Goal: Task Accomplishment & Management: Manage account settings

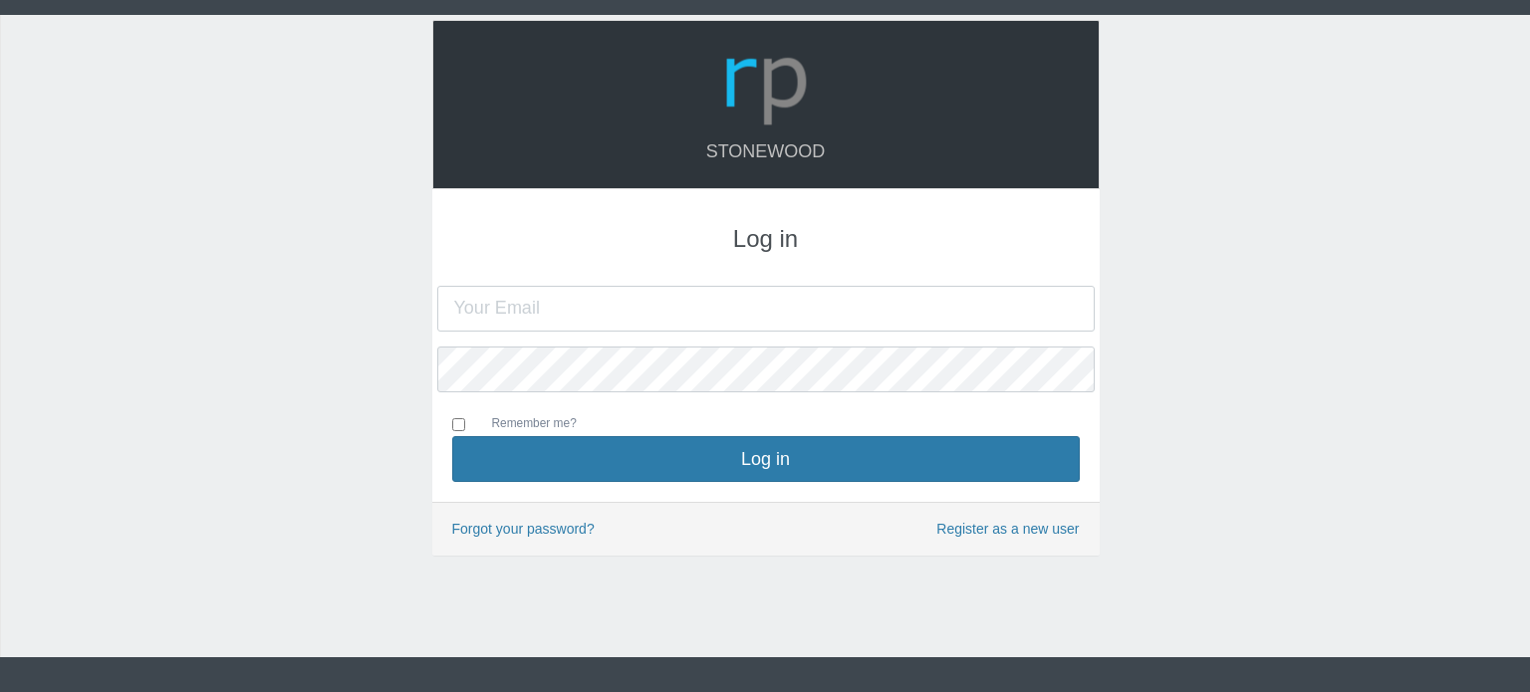
type input "[PERSON_NAME][EMAIL_ADDRESS][DOMAIN_NAME]"
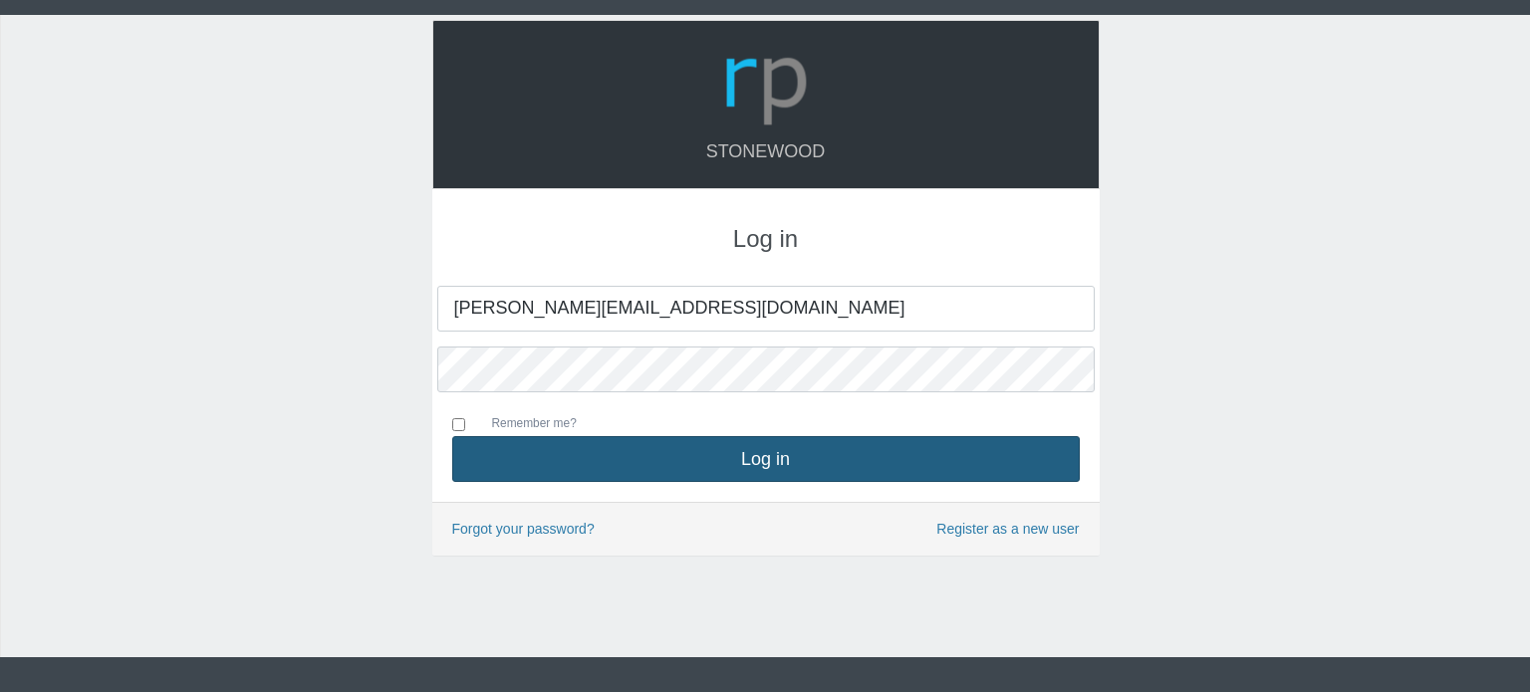
click at [753, 463] on button "Log in" at bounding box center [765, 459] width 627 height 46
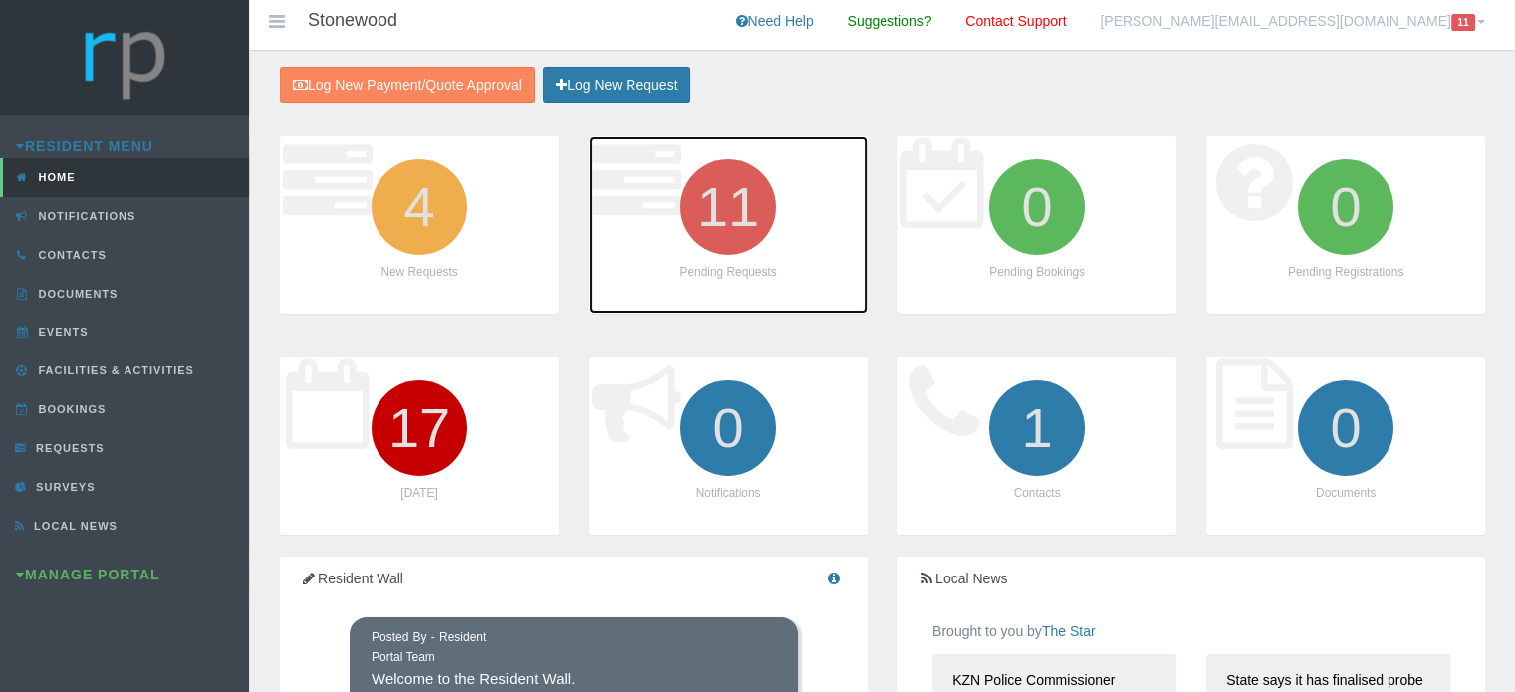
click at [731, 224] on icon "11" at bounding box center [728, 207] width 112 height 112
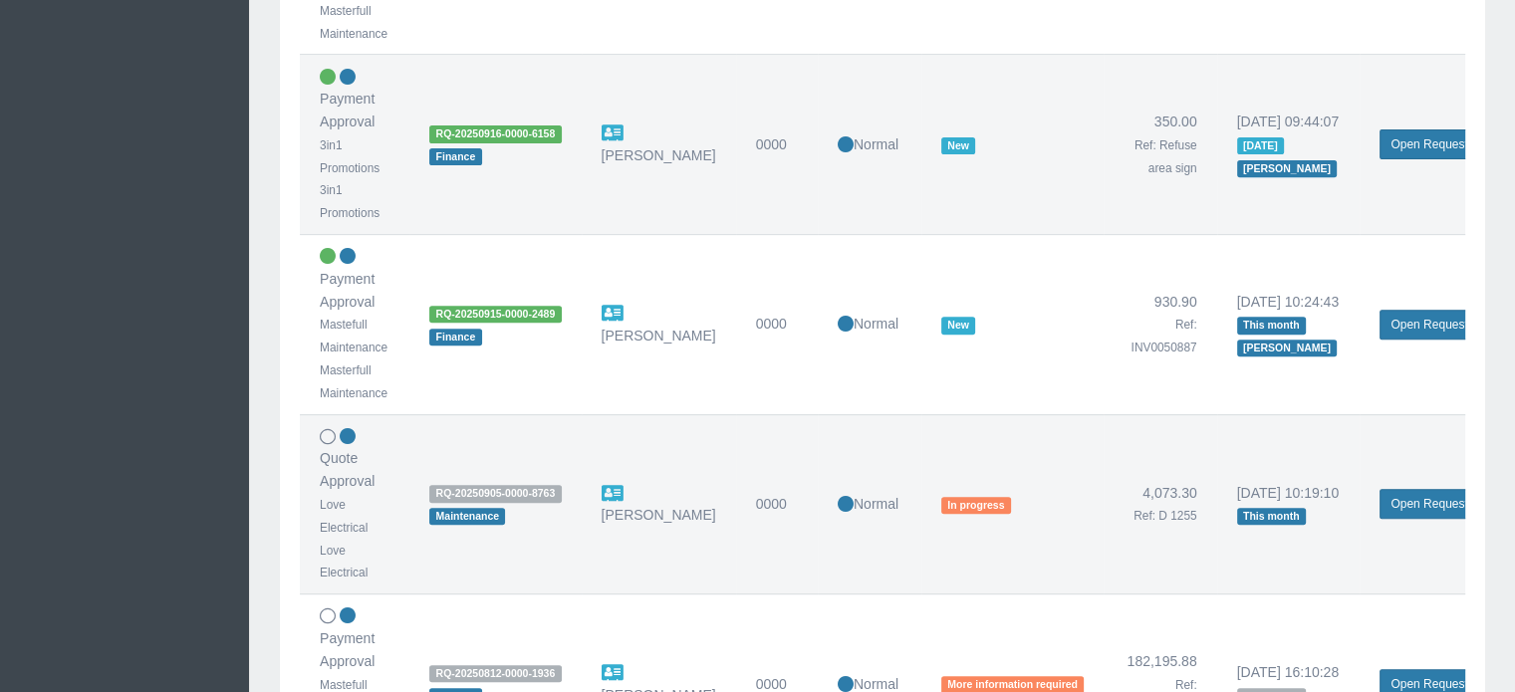
scroll to position [797, 0]
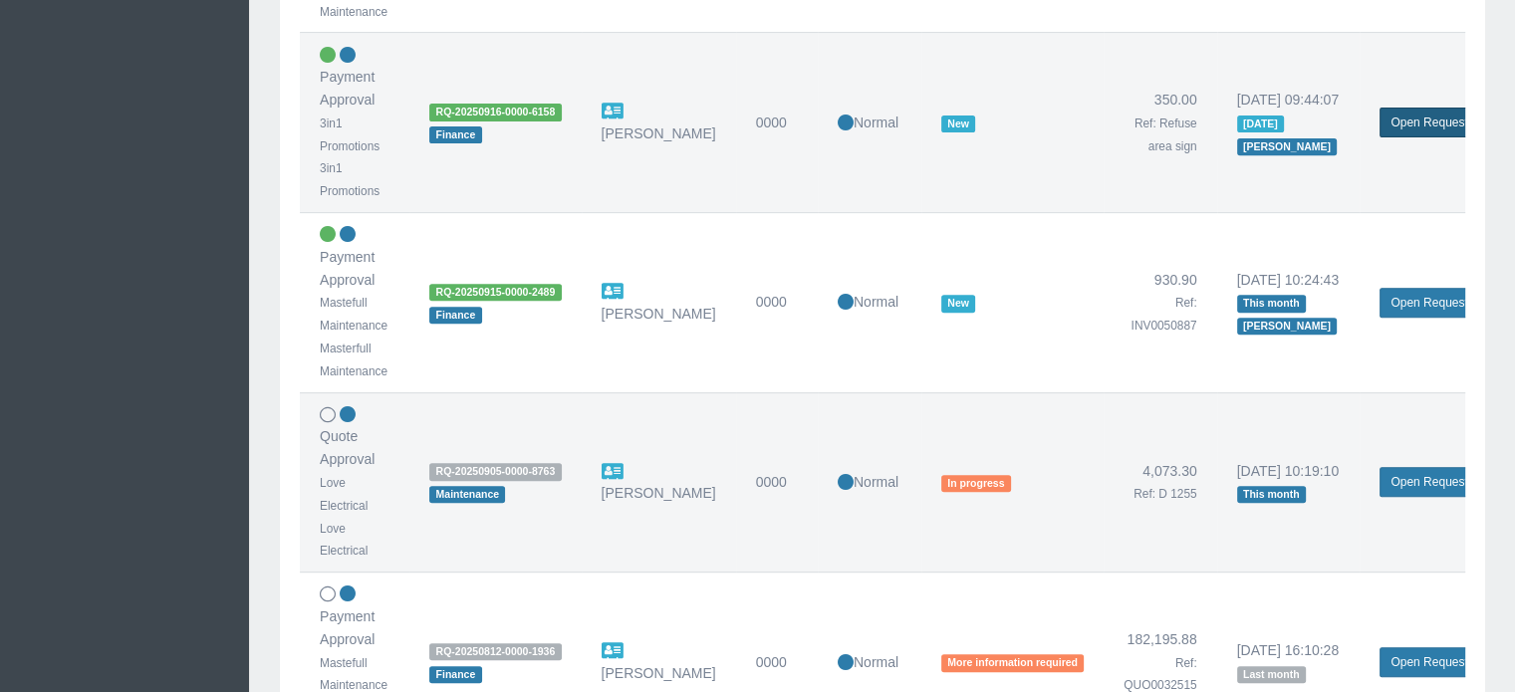
click at [1414, 122] on link "Open Request" at bounding box center [1428, 123] width 99 height 30
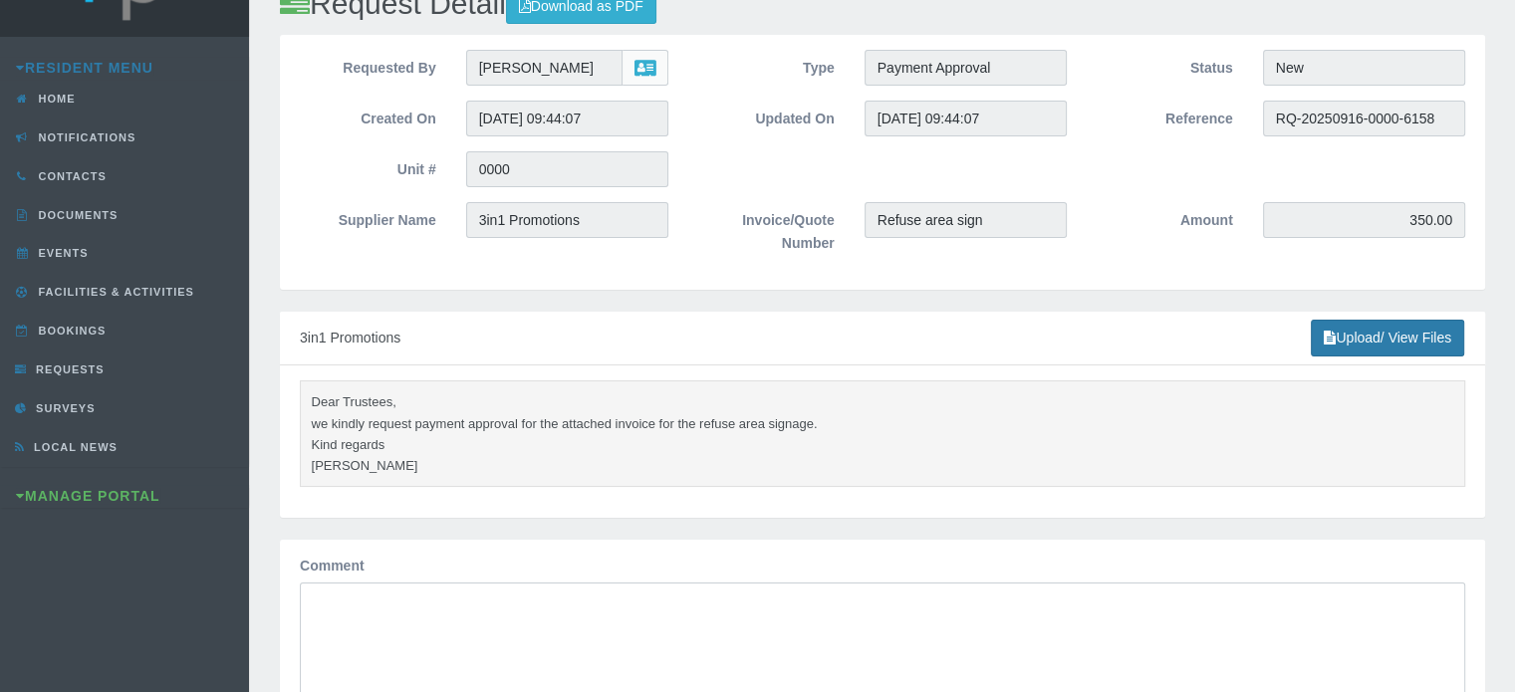
scroll to position [398, 0]
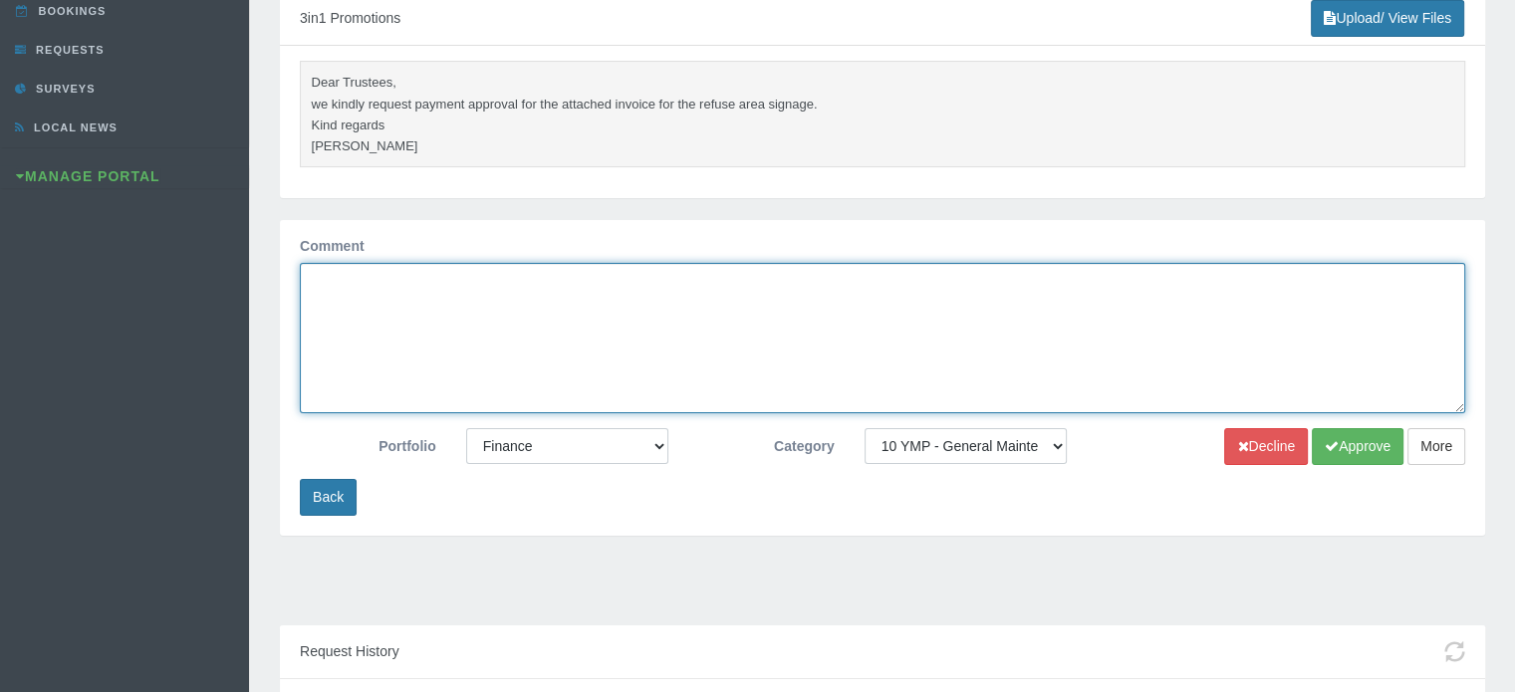
click at [656, 292] on textarea "Comment" at bounding box center [882, 338] width 1165 height 150
type textarea "Approved"
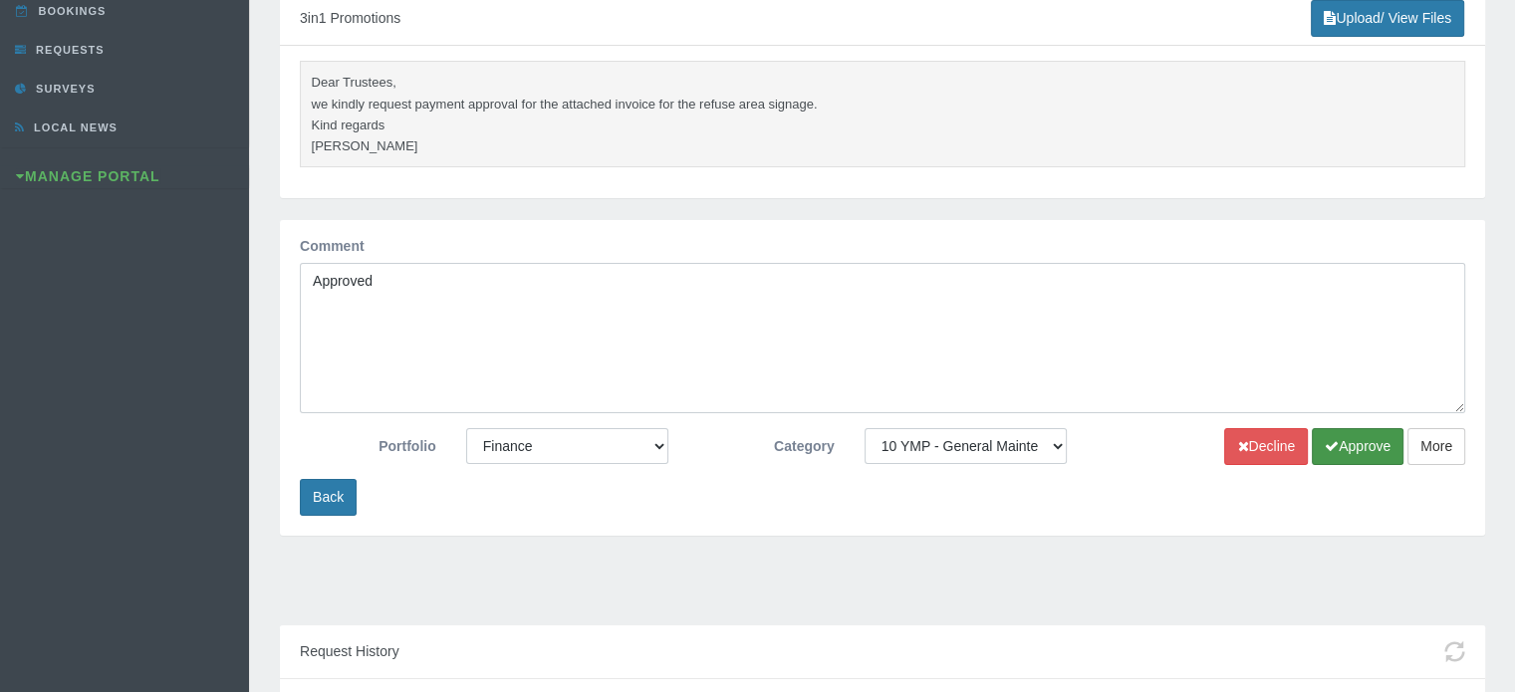
click at [1358, 440] on button "Approve" at bounding box center [1358, 446] width 92 height 37
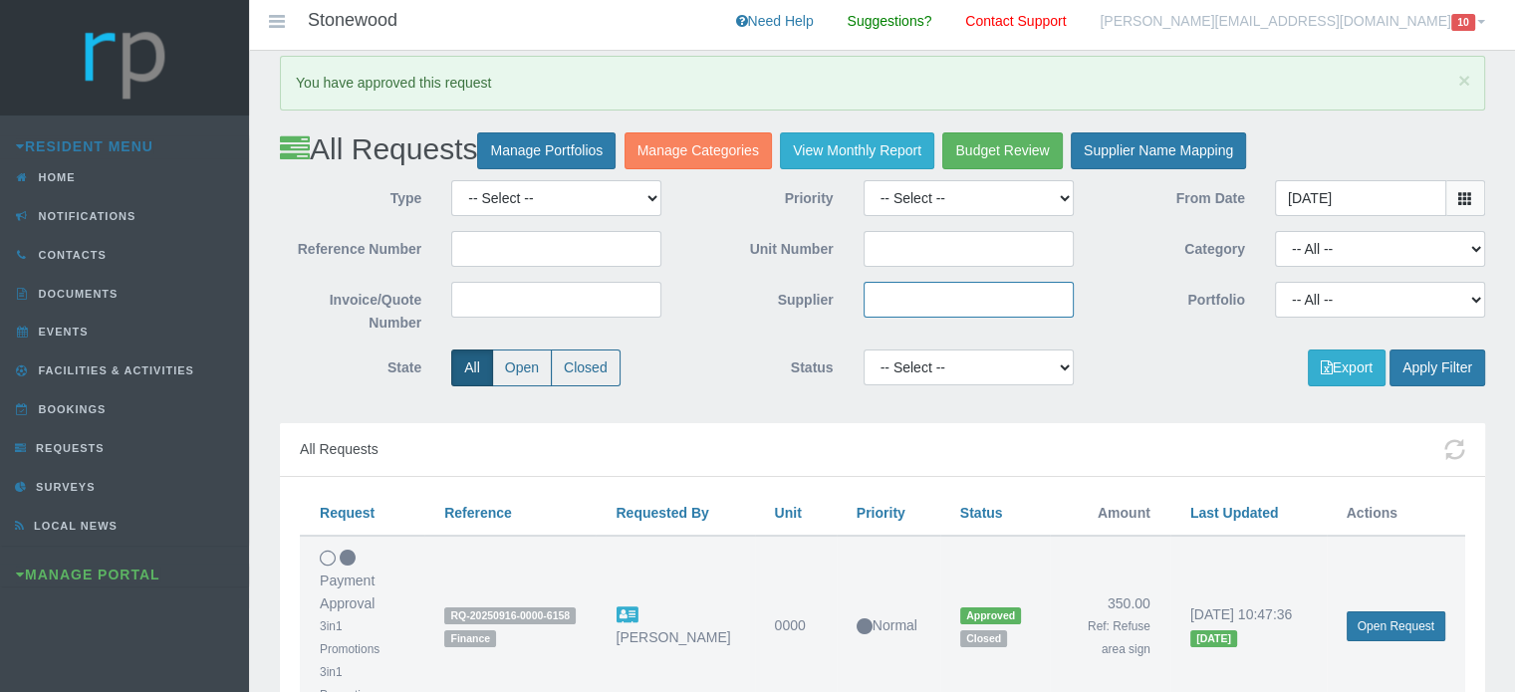
click at [908, 302] on input "Supplier" at bounding box center [968, 300] width 210 height 36
type input "Oak"
click at [1434, 369] on button "Apply Filter" at bounding box center [1437, 368] width 96 height 37
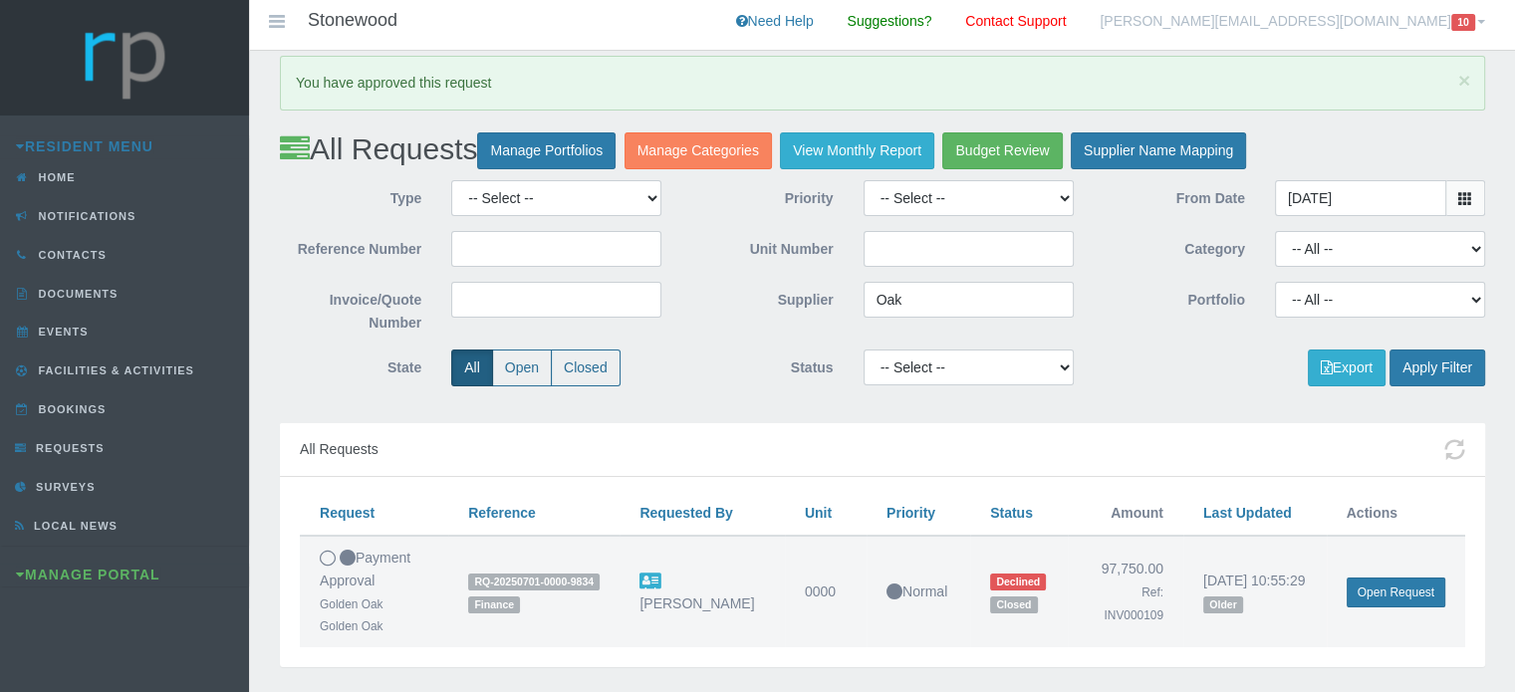
scroll to position [84, 0]
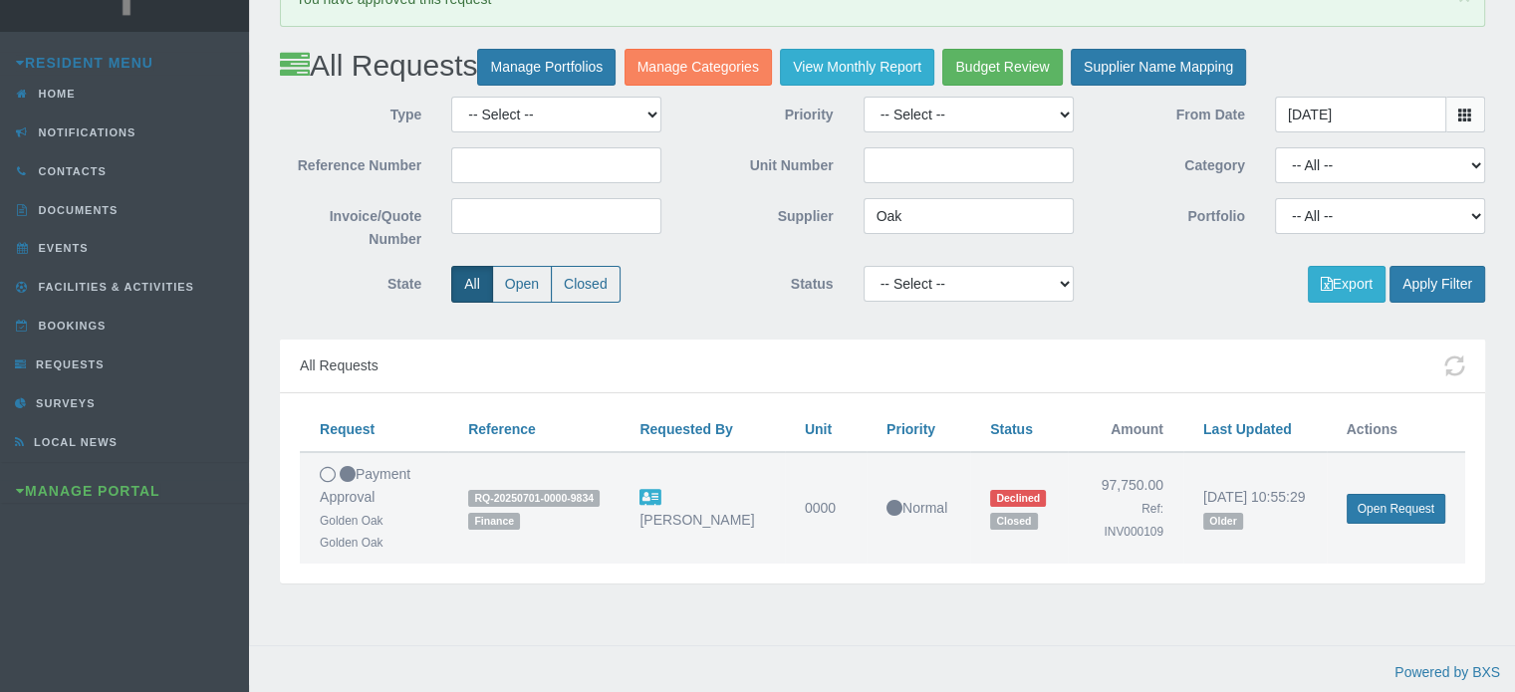
click at [1465, 114] on icon at bounding box center [1465, 115] width 14 height 14
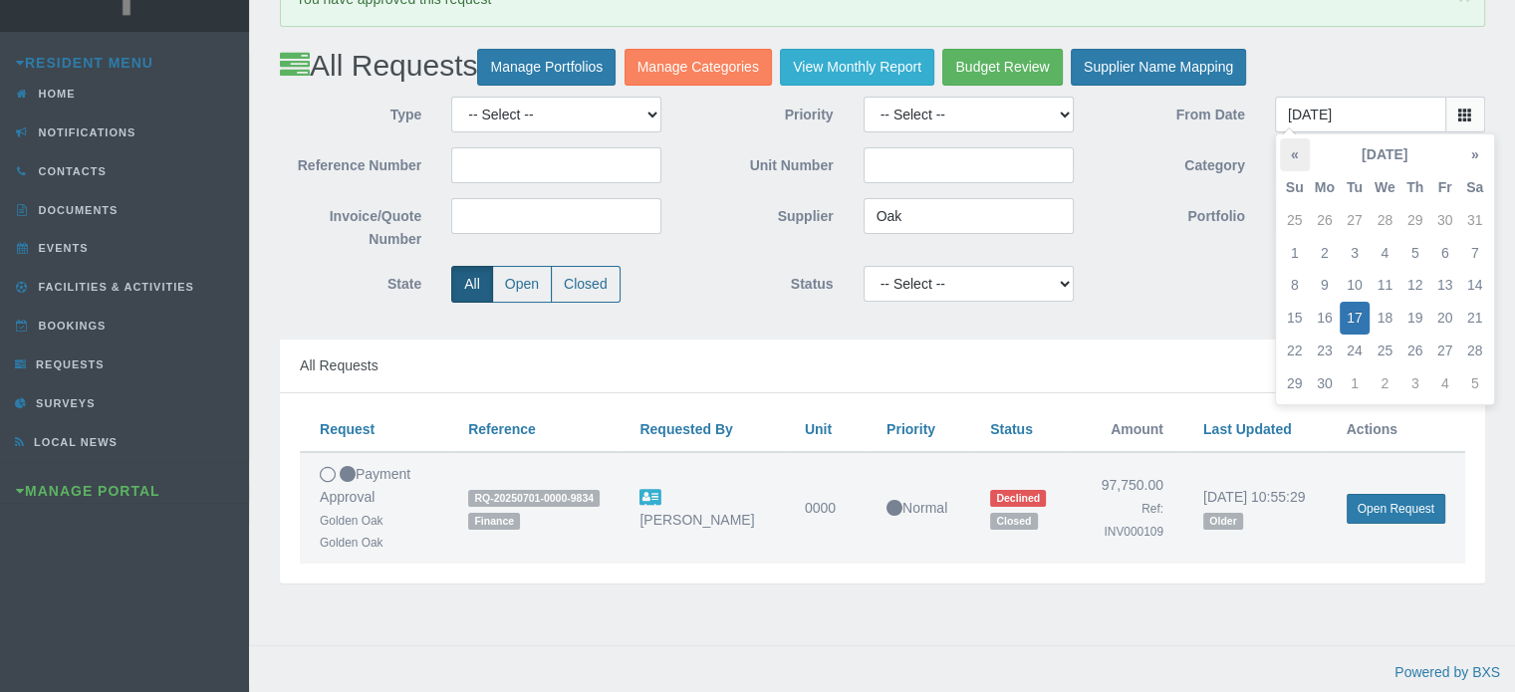
click at [1299, 154] on th "«" at bounding box center [1295, 154] width 30 height 33
click at [1412, 211] on td "1" at bounding box center [1415, 220] width 30 height 33
type input "2025-05-01"
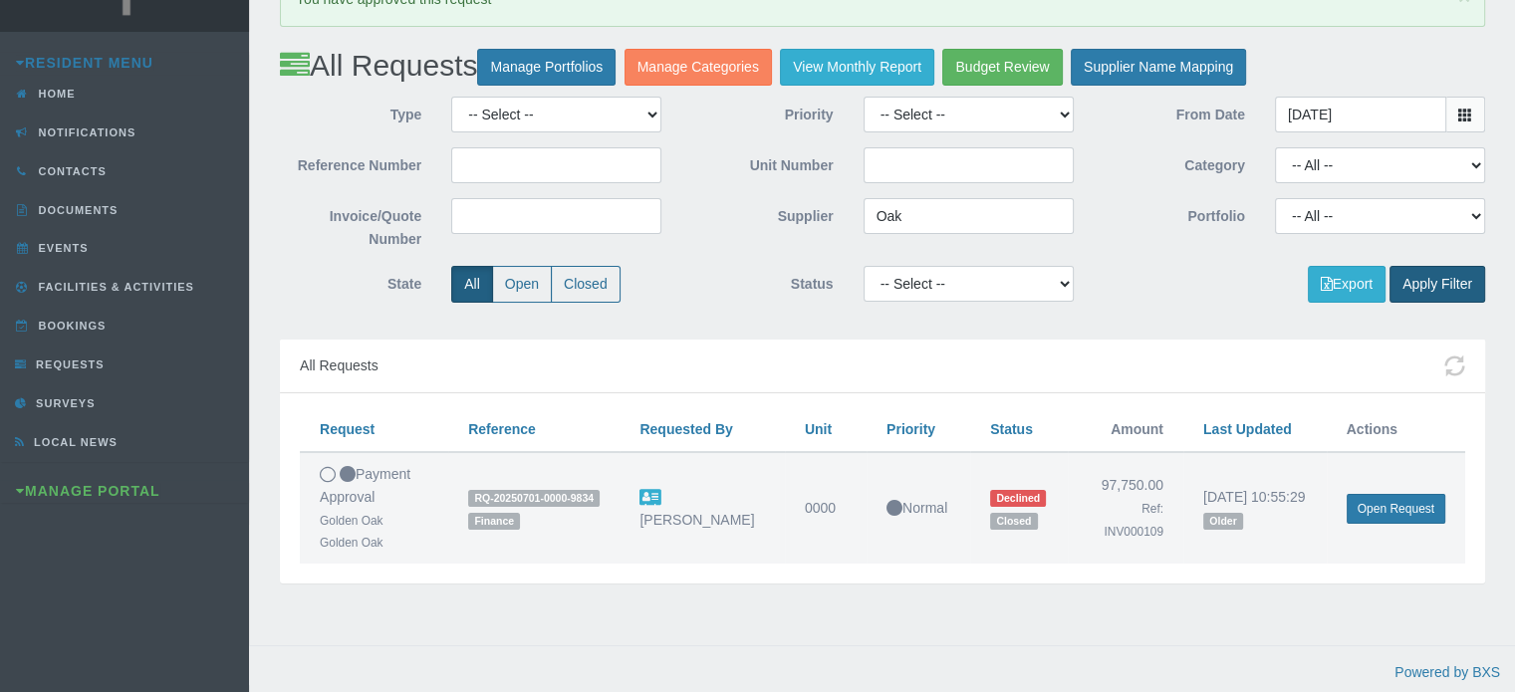
click at [1422, 282] on button "Apply Filter" at bounding box center [1437, 284] width 96 height 37
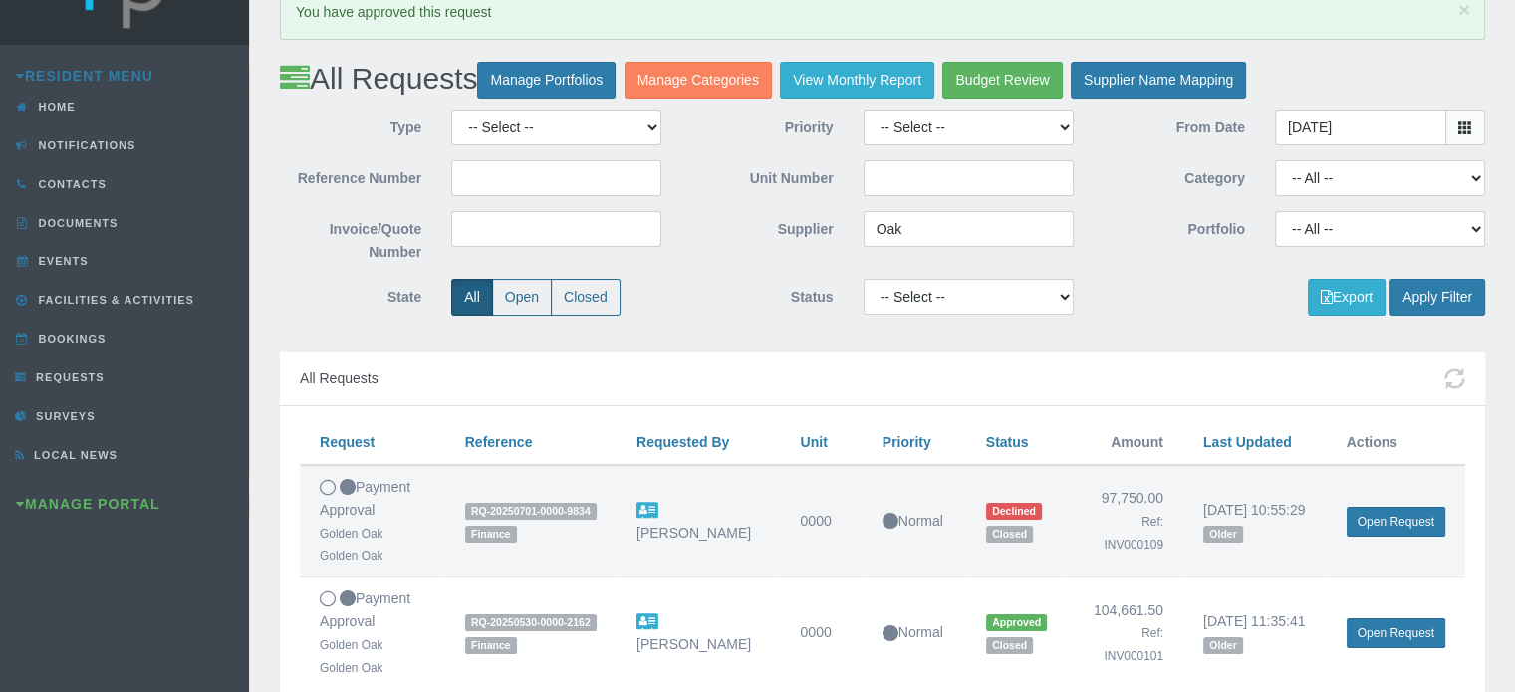
scroll to position [195, 0]
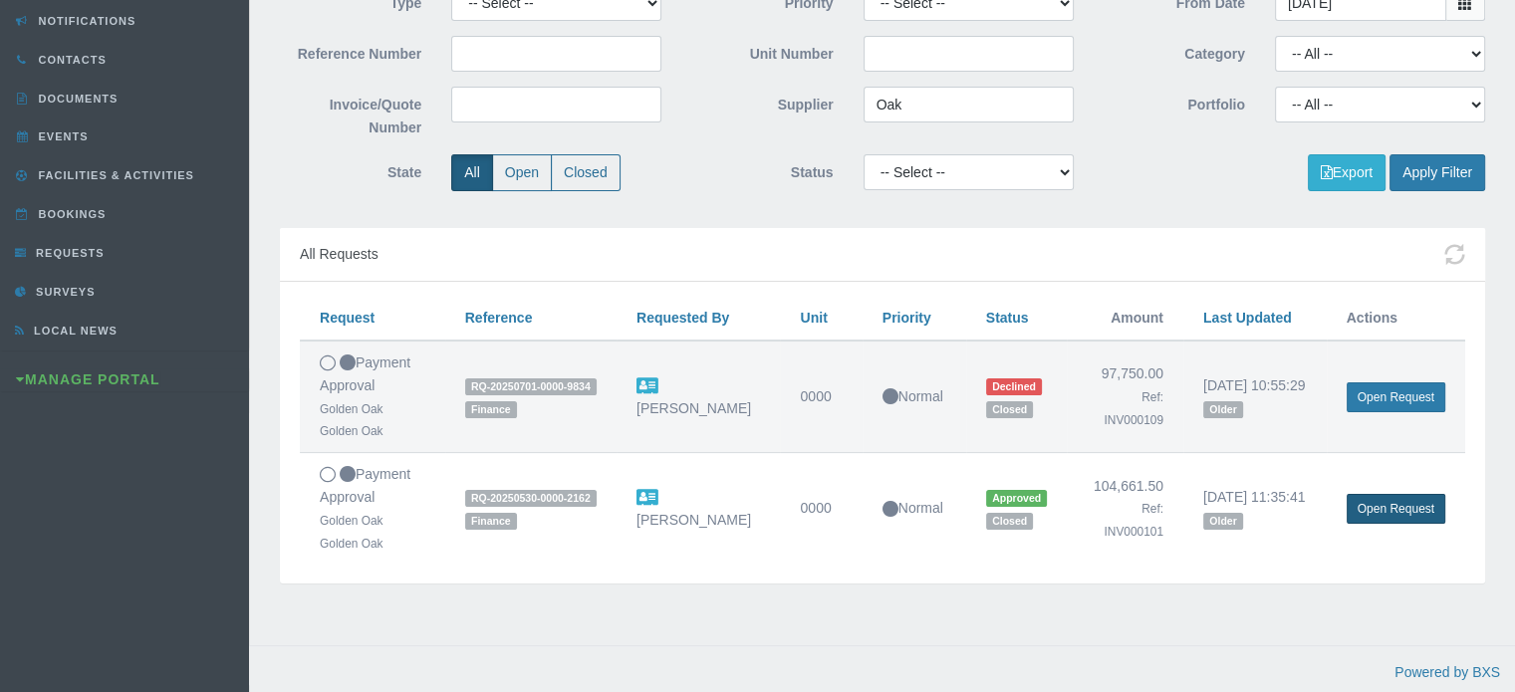
click at [1354, 504] on link "Open Request" at bounding box center [1396, 509] width 99 height 30
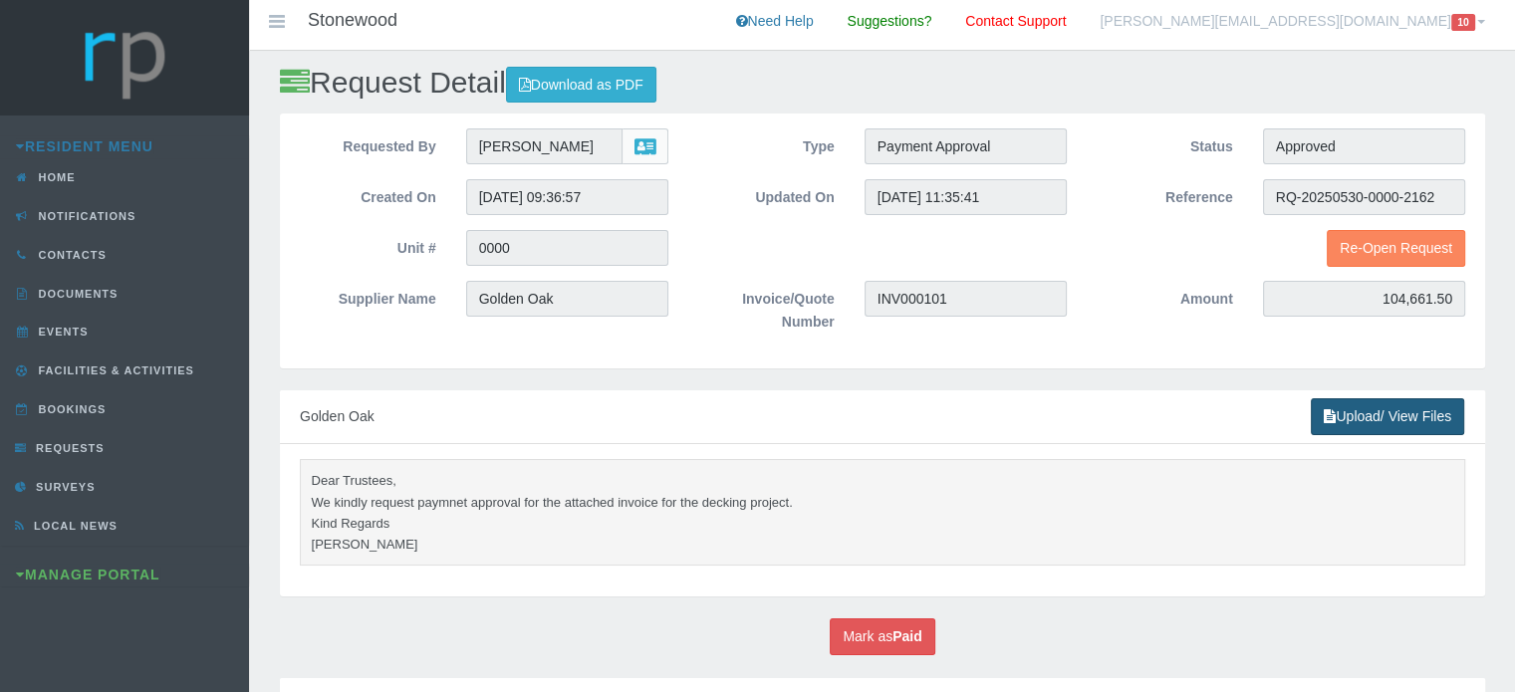
click at [1362, 413] on link "Upload/ View Files" at bounding box center [1387, 416] width 153 height 37
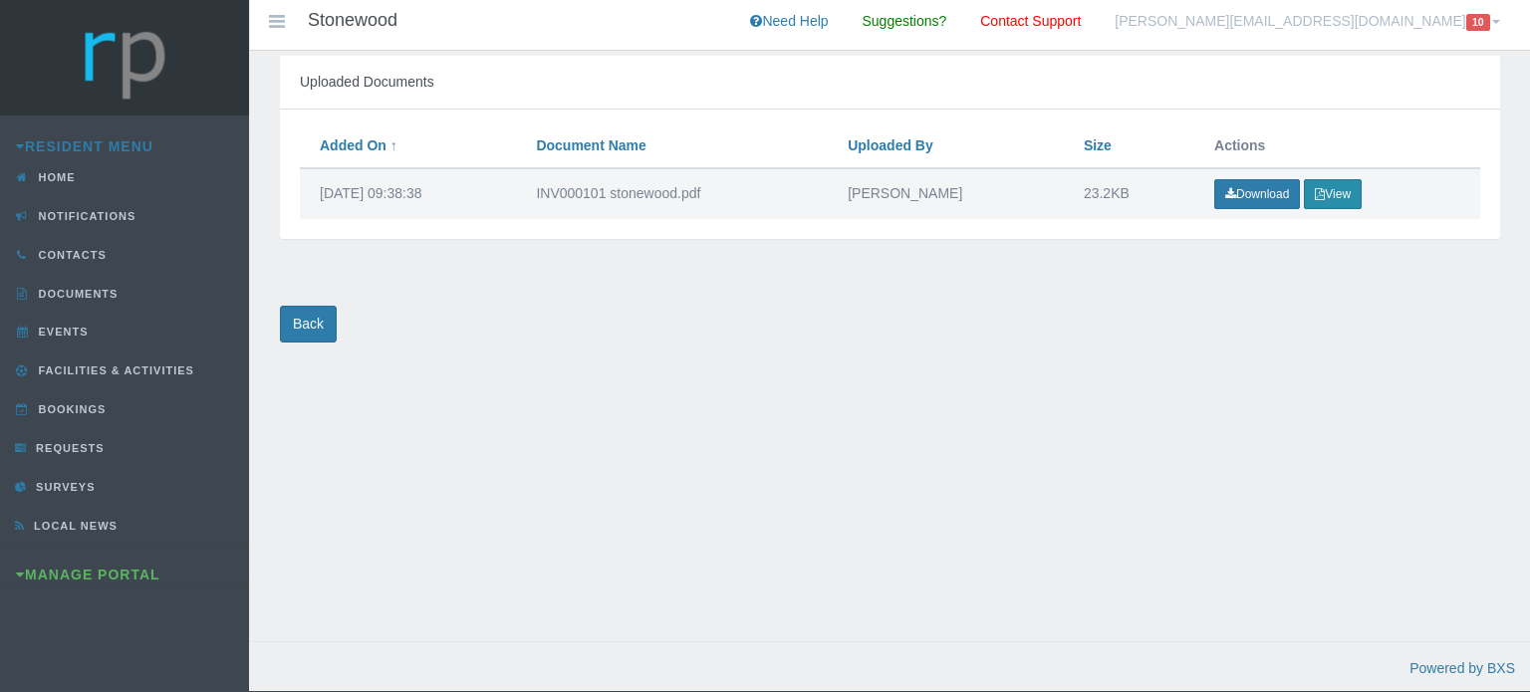
click at [1344, 197] on button "View" at bounding box center [1333, 194] width 58 height 30
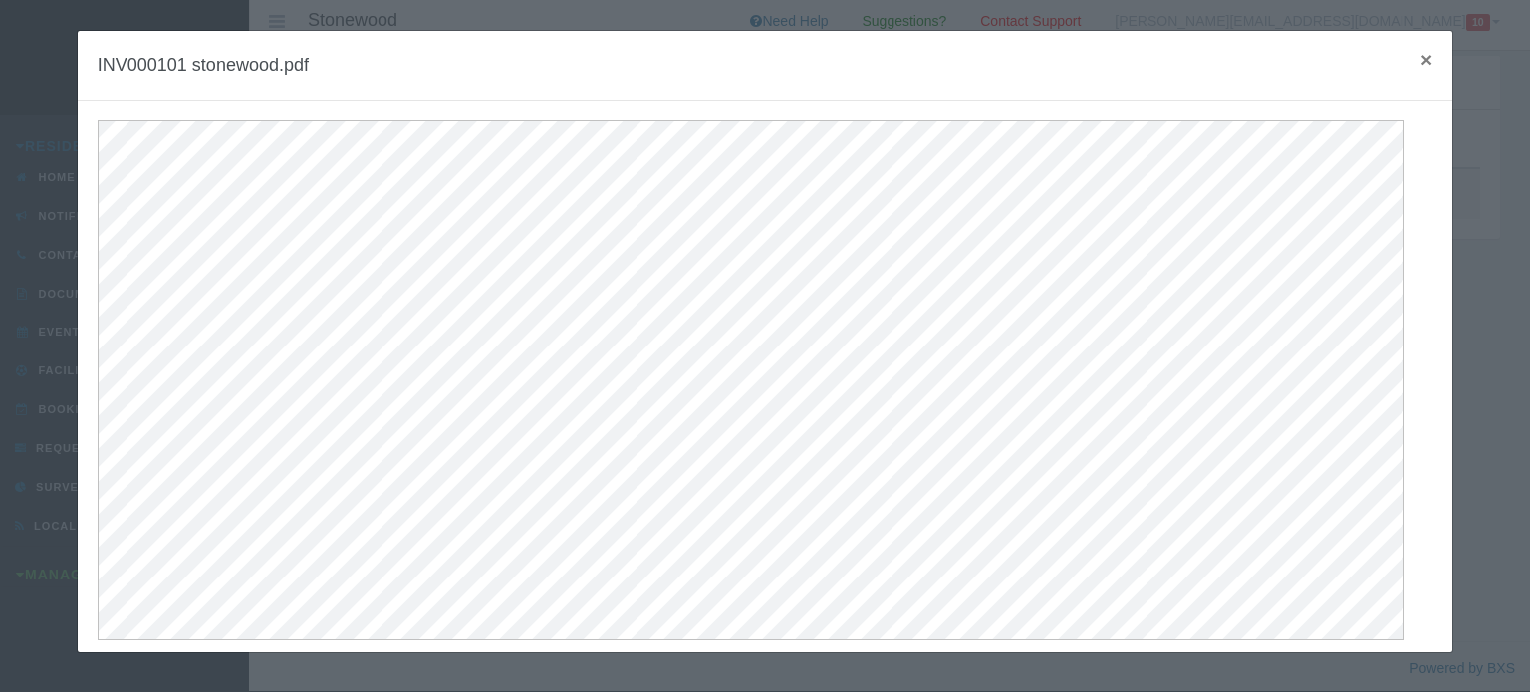
click at [1420, 55] on span "×" at bounding box center [1426, 59] width 12 height 23
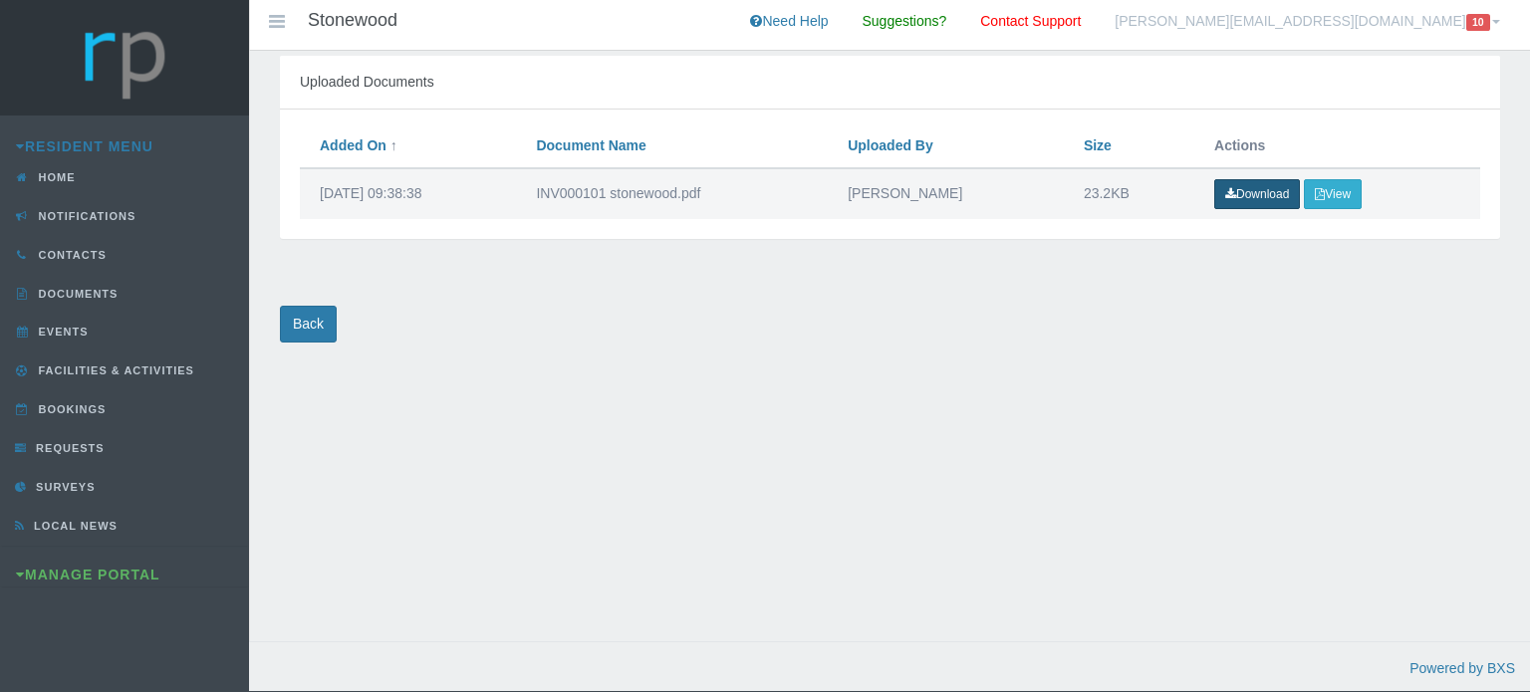
click at [1261, 198] on link "Download" at bounding box center [1257, 194] width 86 height 30
click at [292, 321] on link "Back" at bounding box center [308, 324] width 57 height 37
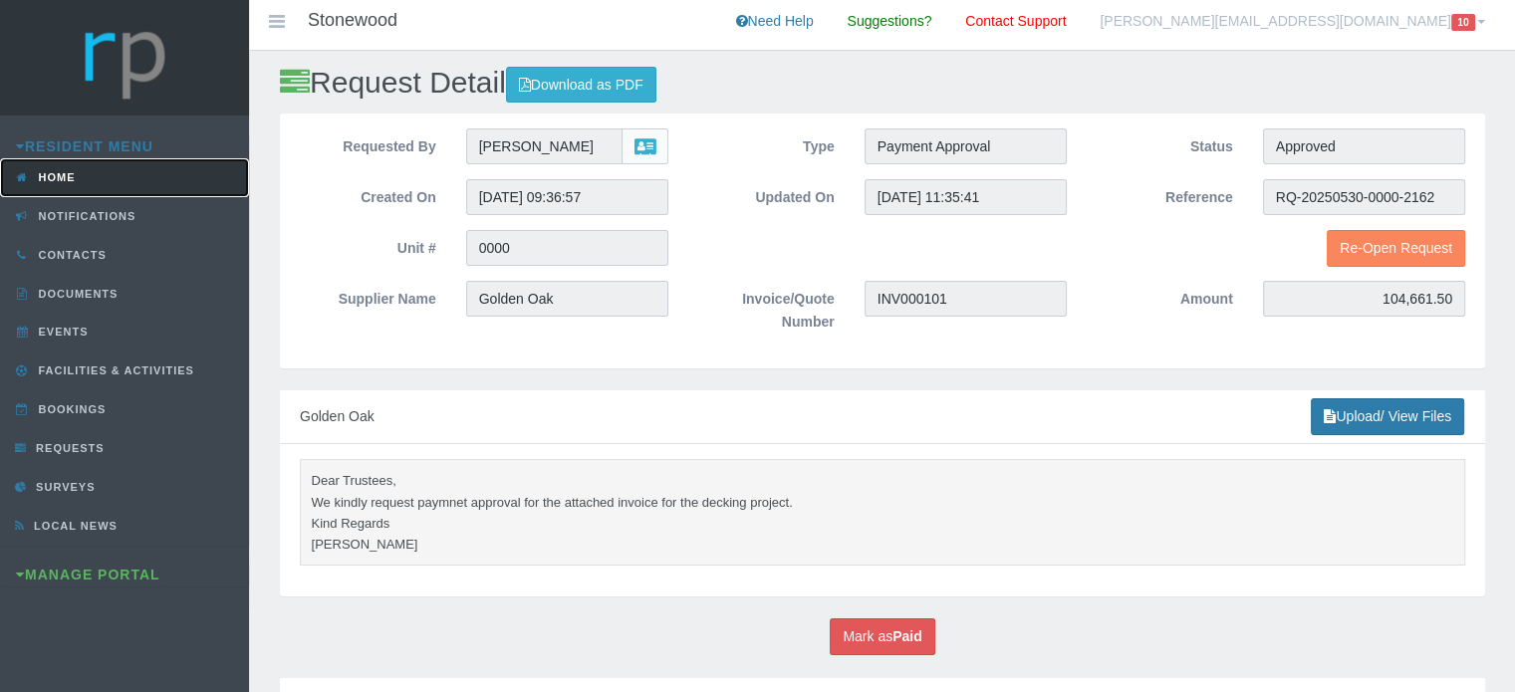
click at [88, 174] on link "Home" at bounding box center [124, 177] width 249 height 39
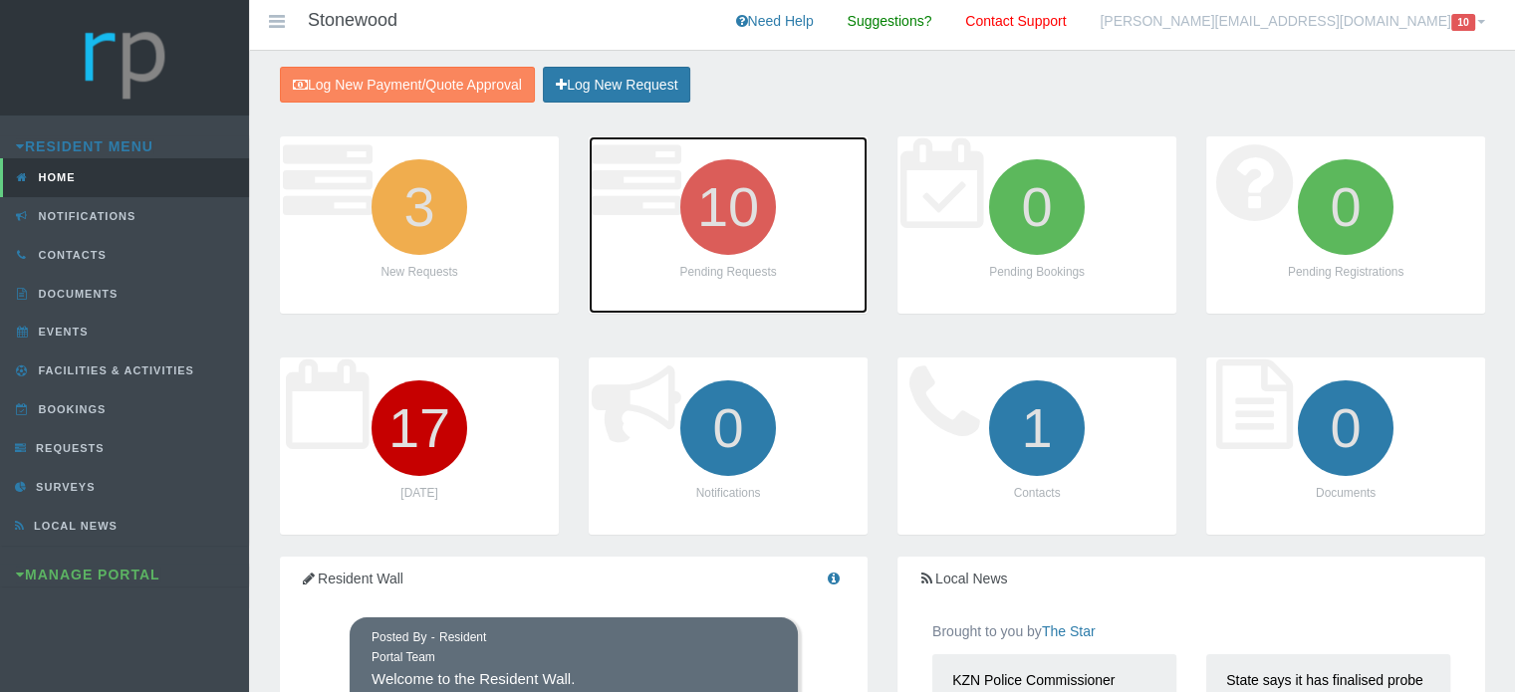
click at [745, 204] on icon "10" at bounding box center [728, 207] width 112 height 112
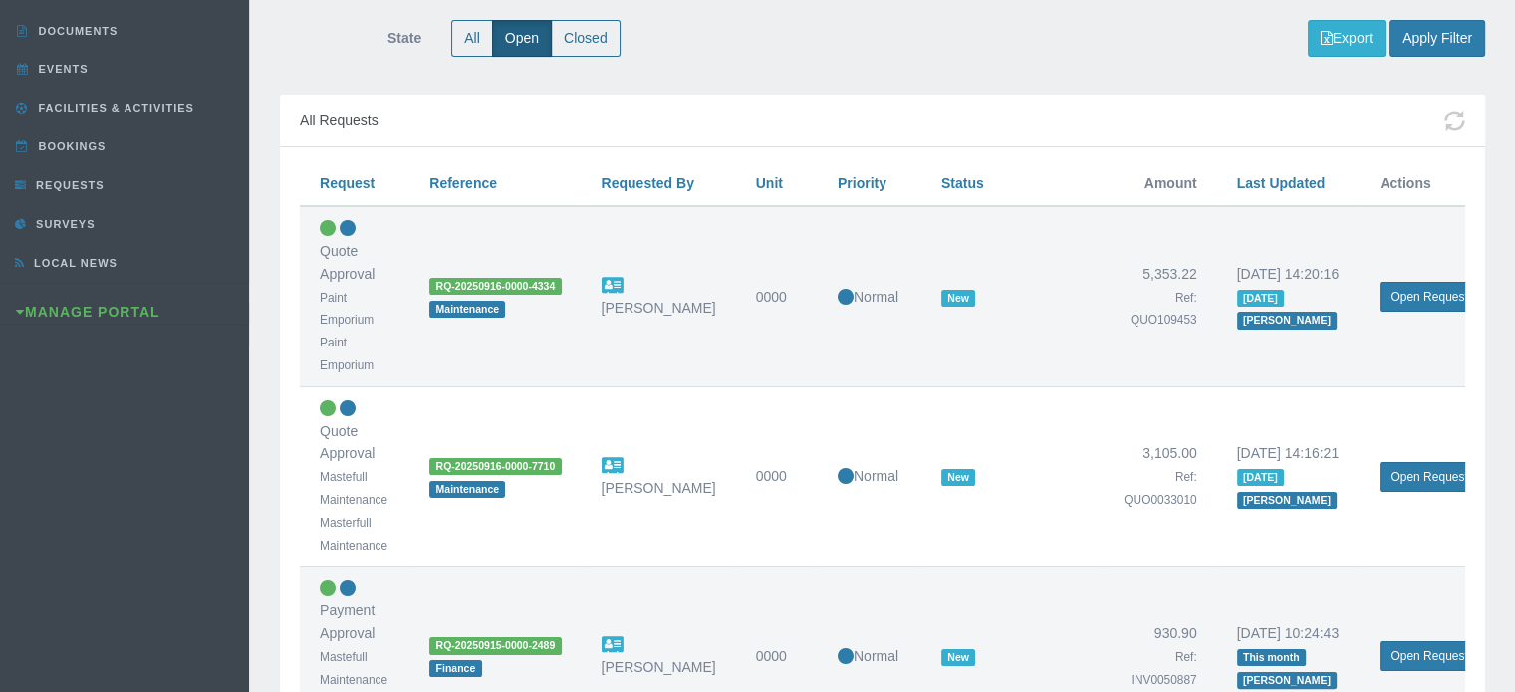
scroll to position [299, 0]
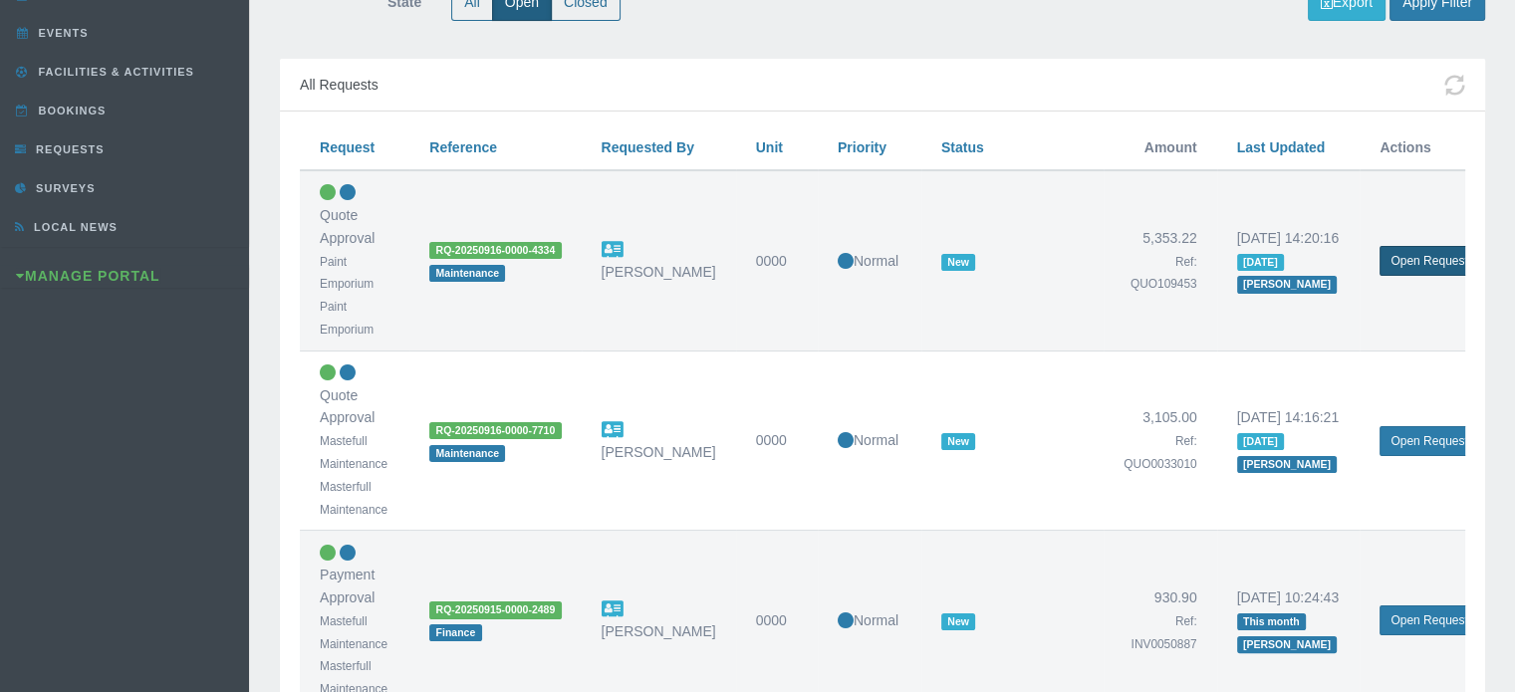
click at [1422, 265] on link "Open Request" at bounding box center [1428, 261] width 99 height 30
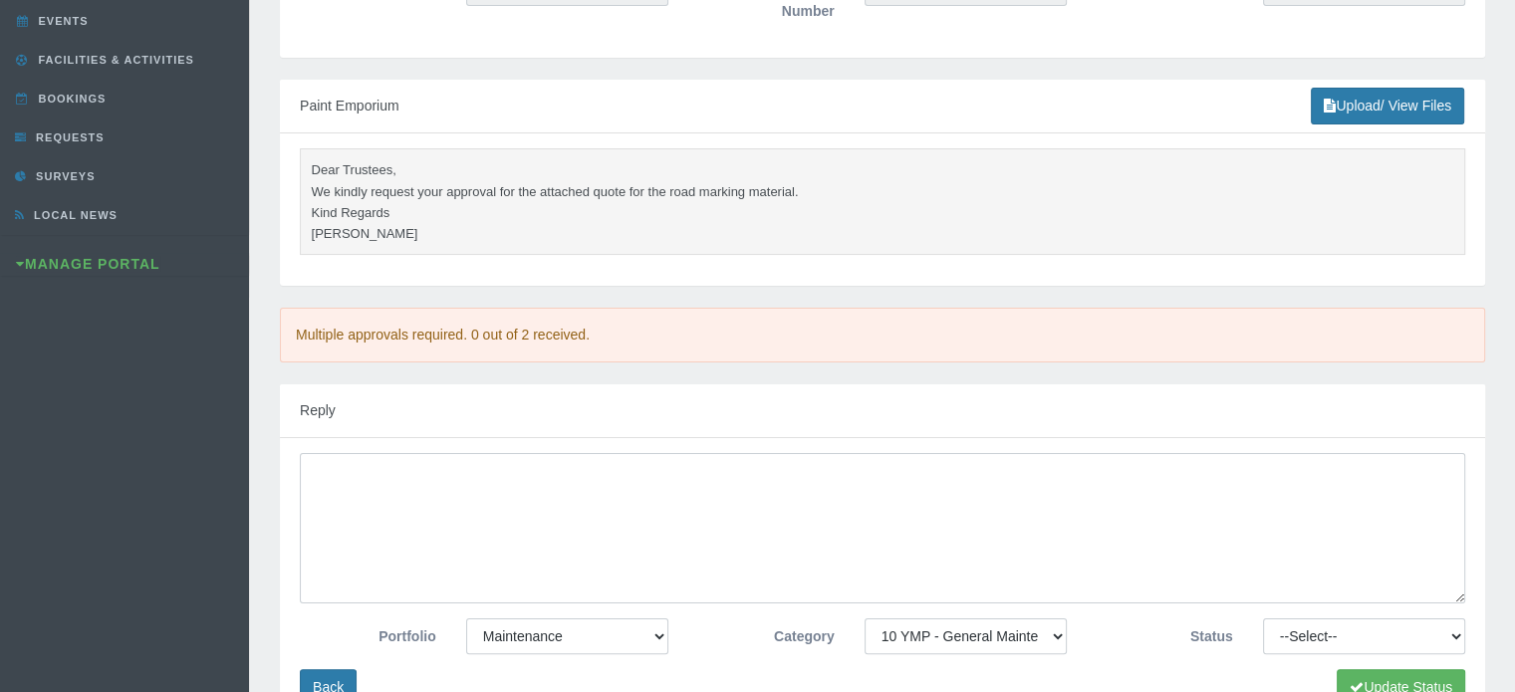
scroll to position [299, 0]
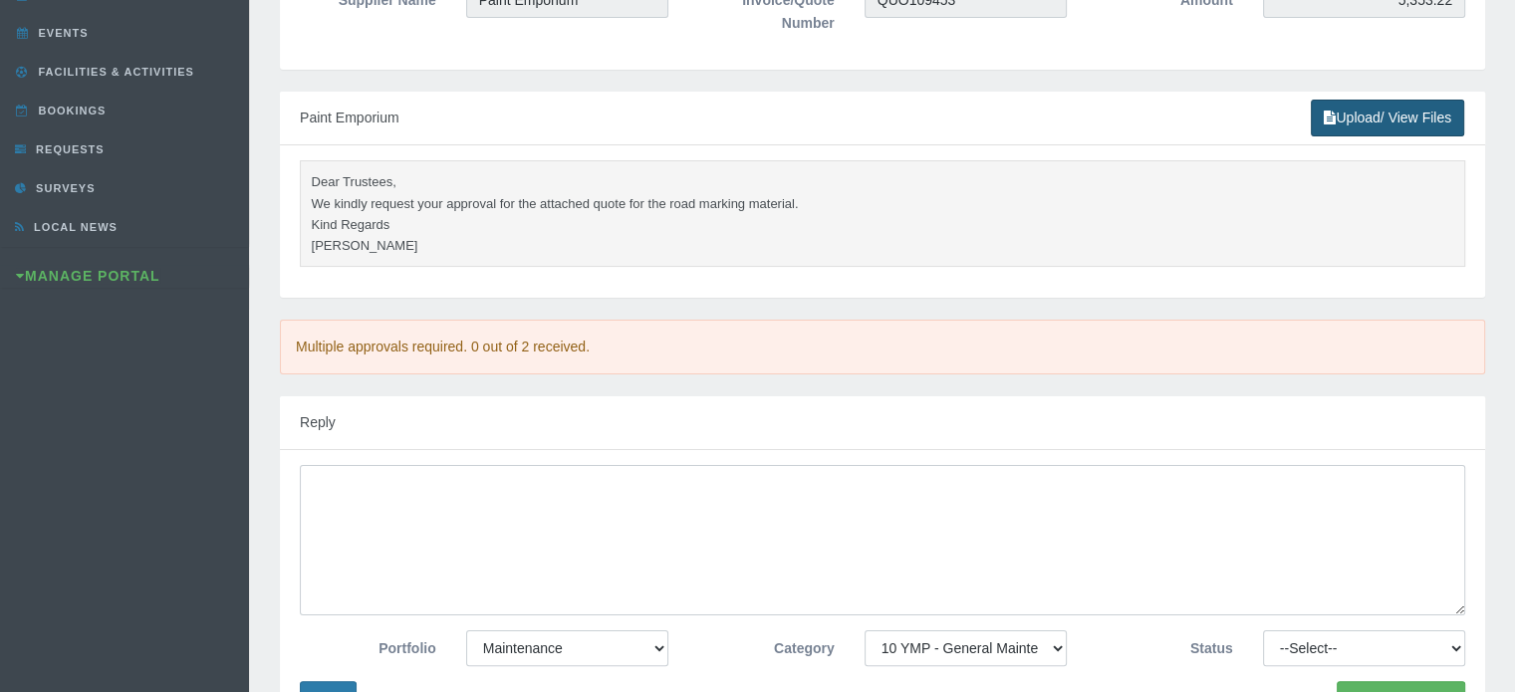
click at [1344, 119] on link "Upload/ View Files" at bounding box center [1387, 118] width 153 height 37
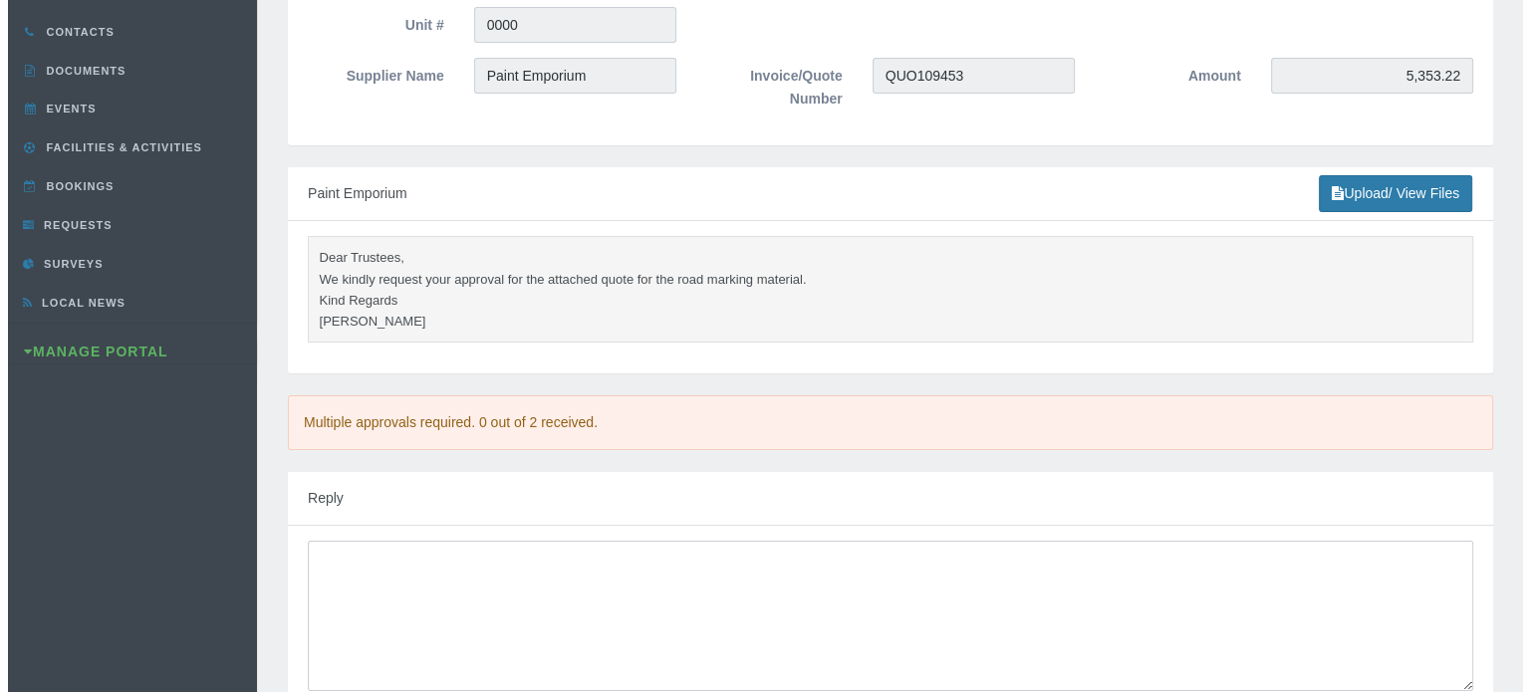
scroll to position [398, 0]
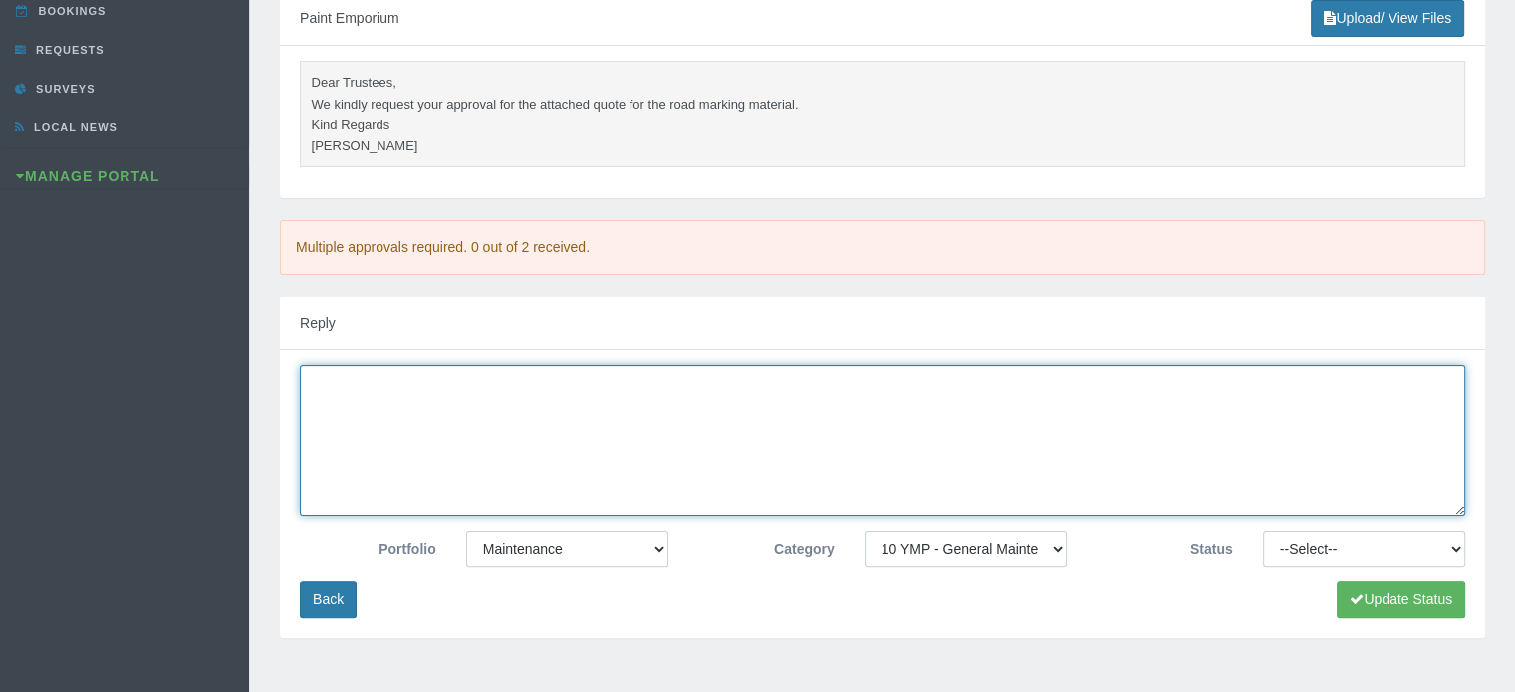
click at [1131, 396] on textarea at bounding box center [882, 441] width 1165 height 150
type textarea "Linda, please up load the quotation"
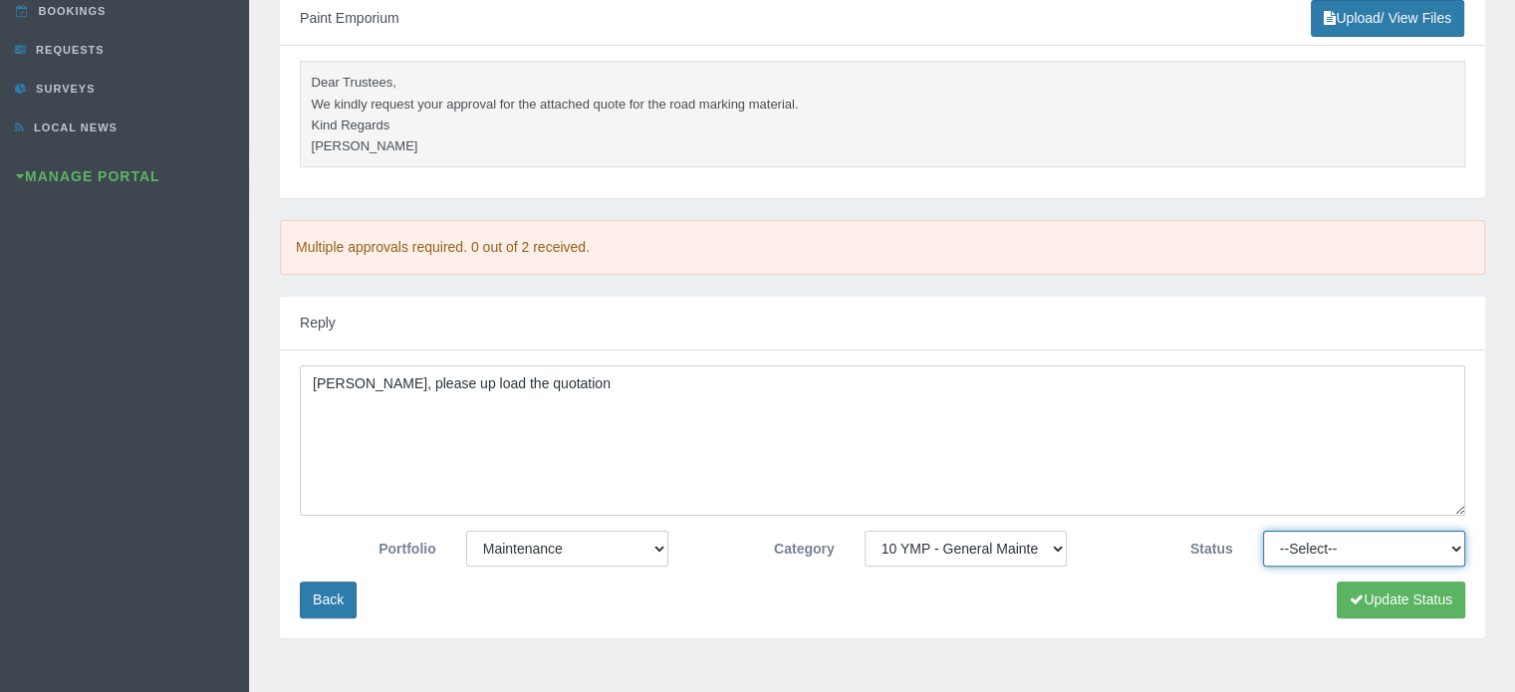
click at [1324, 540] on select "--Select-- Approved Cancelled Completed Declined More information required New …" at bounding box center [1364, 549] width 202 height 36
select select "MOREINFO"
click at [1263, 531] on select "--Select-- Approved Cancelled Completed Declined More information required New …" at bounding box center [1364, 549] width 202 height 36
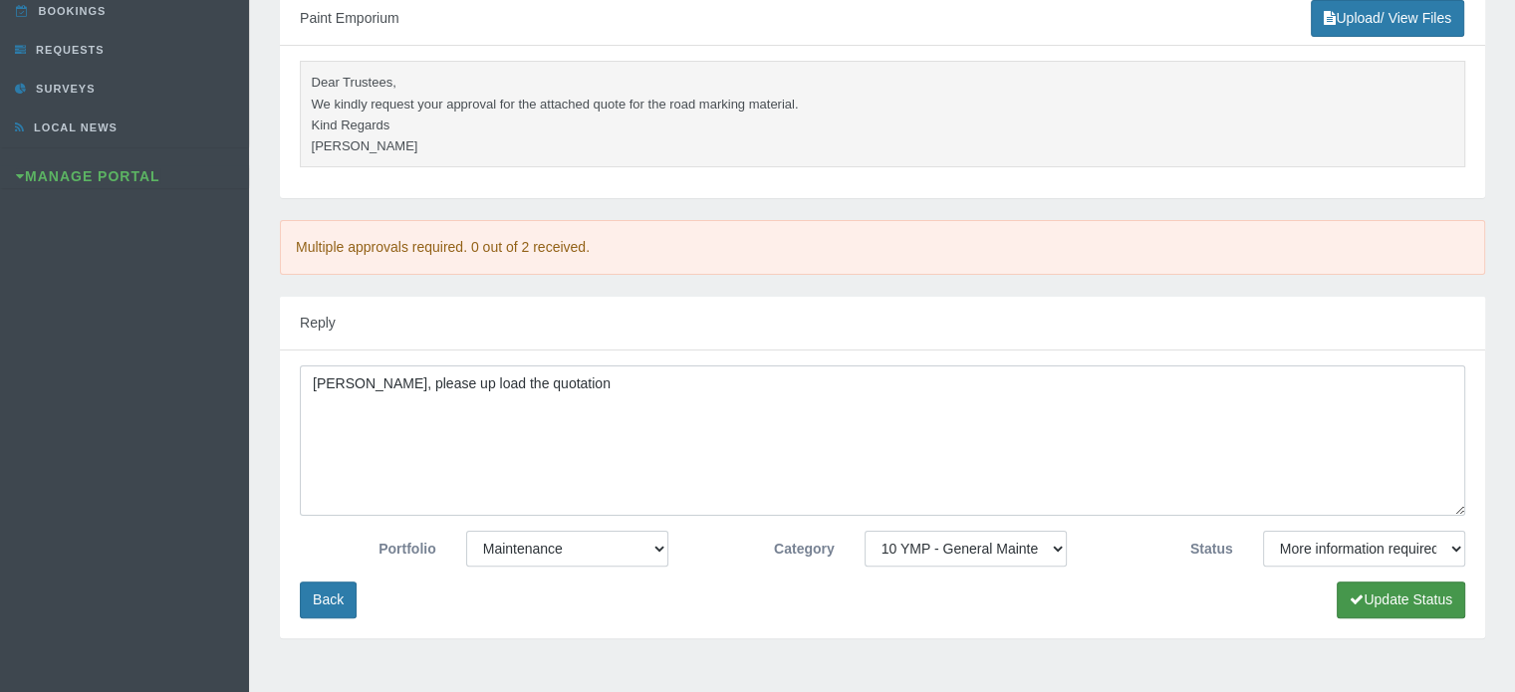
click at [1382, 598] on button "Update Status" at bounding box center [1401, 600] width 128 height 37
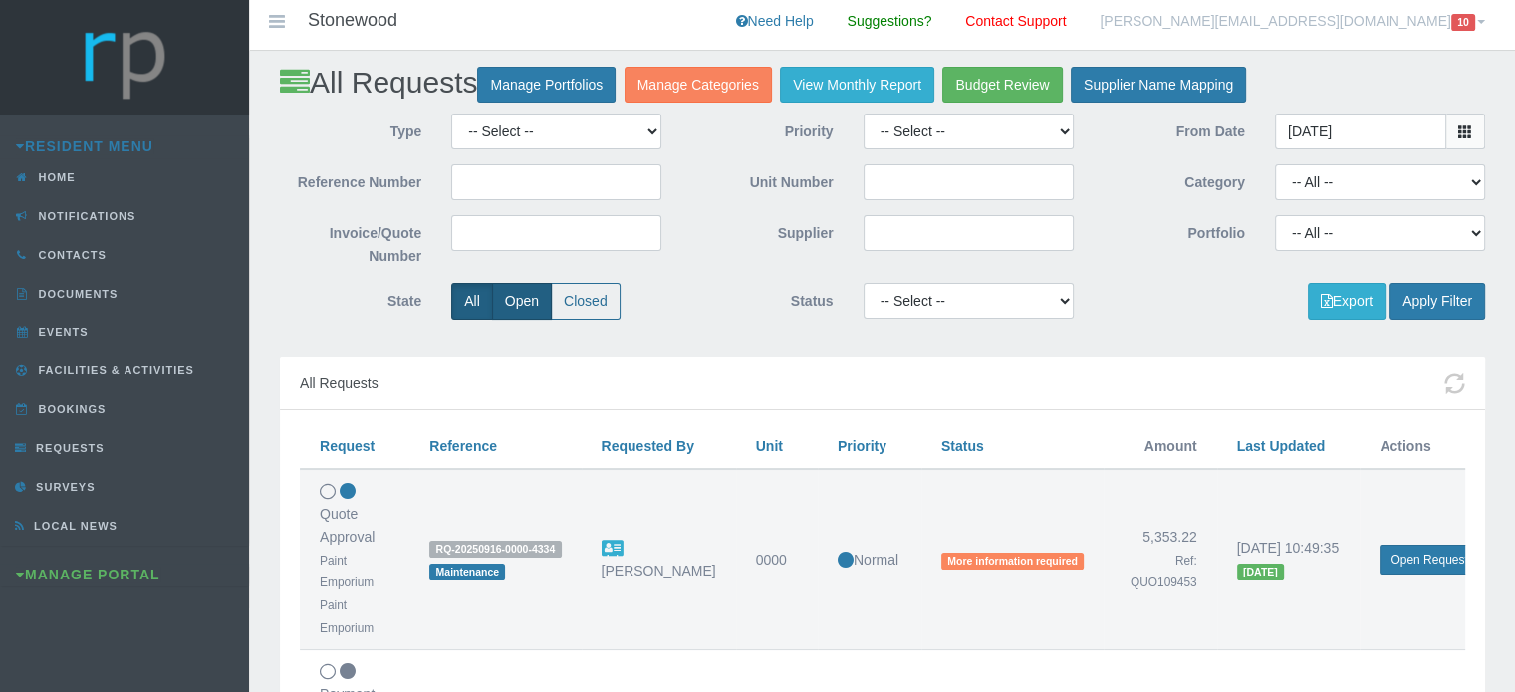
click at [537, 306] on label "Open" at bounding box center [522, 301] width 60 height 37
radio input "true"
click at [1427, 298] on button "Apply Filter" at bounding box center [1437, 301] width 96 height 37
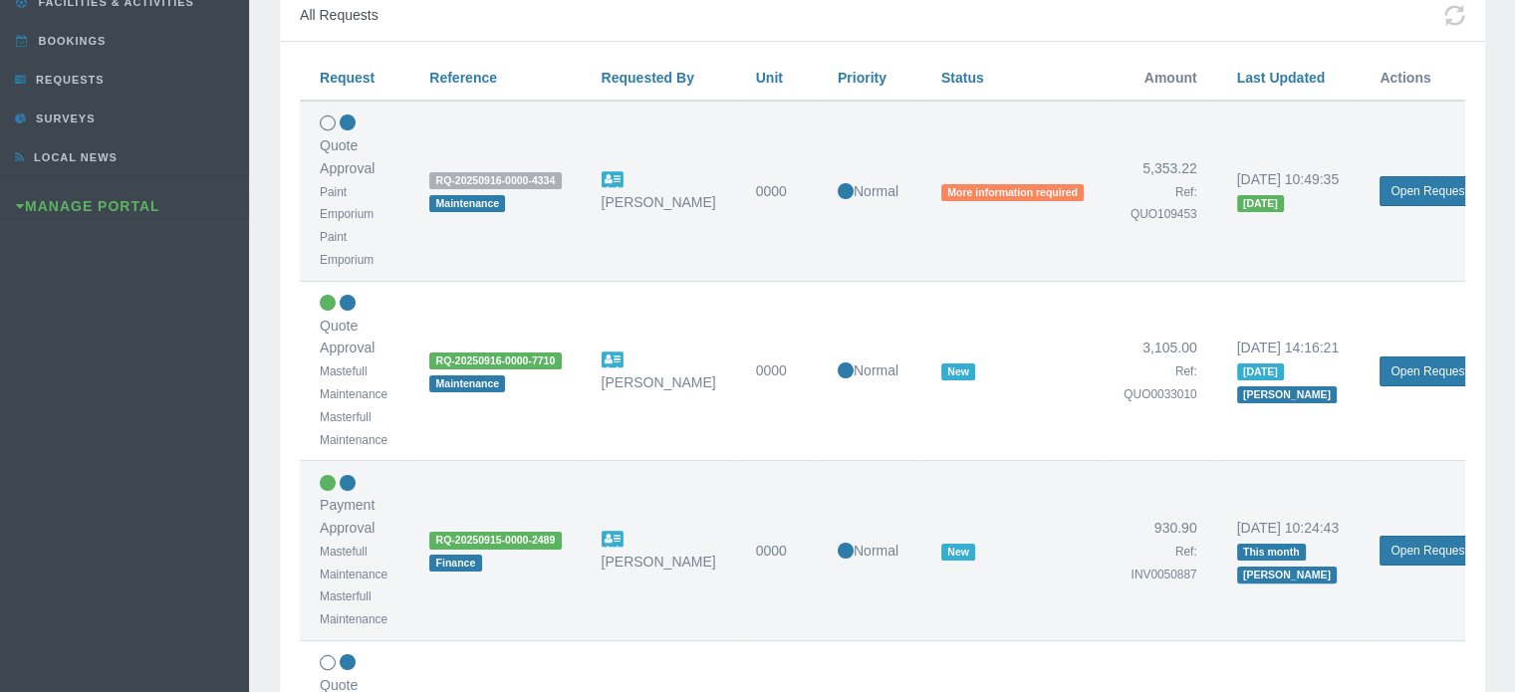
scroll to position [398, 0]
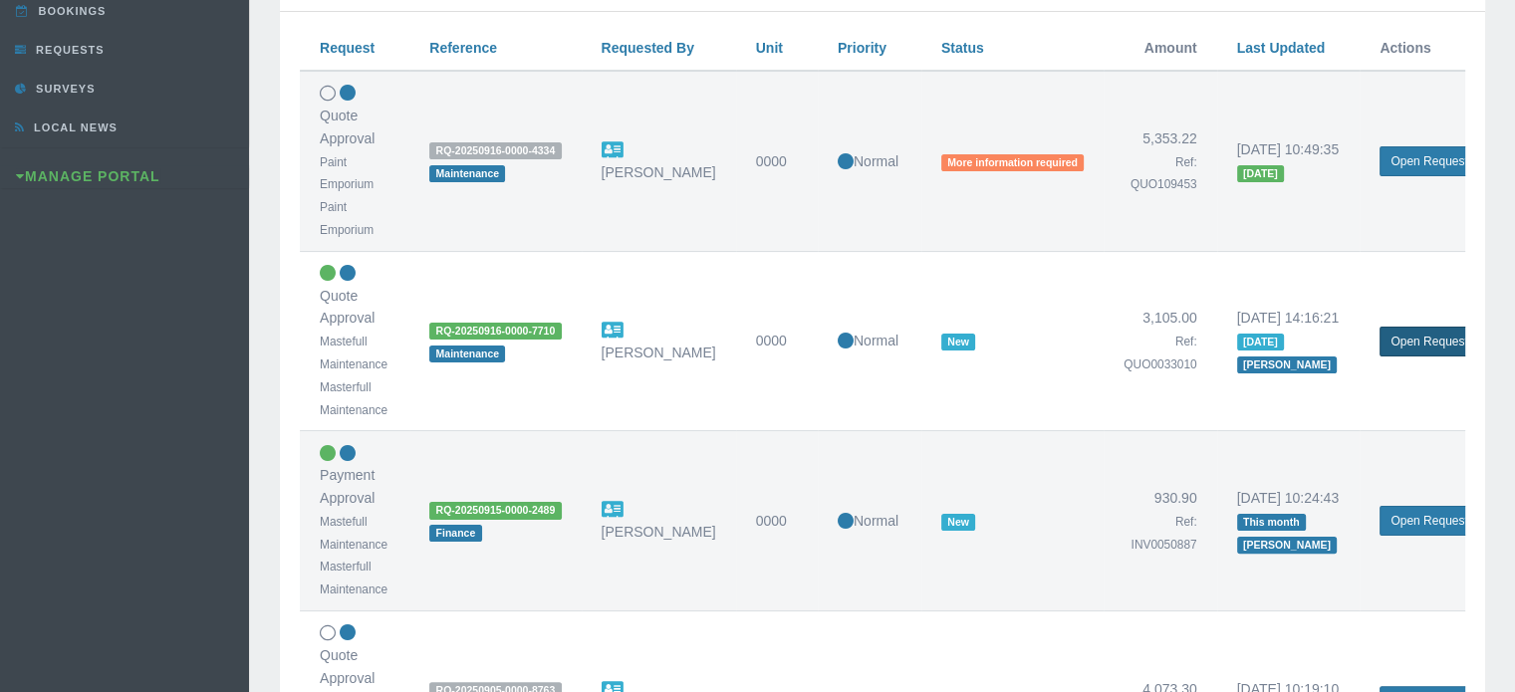
click at [1413, 342] on link "Open Request" at bounding box center [1428, 342] width 99 height 30
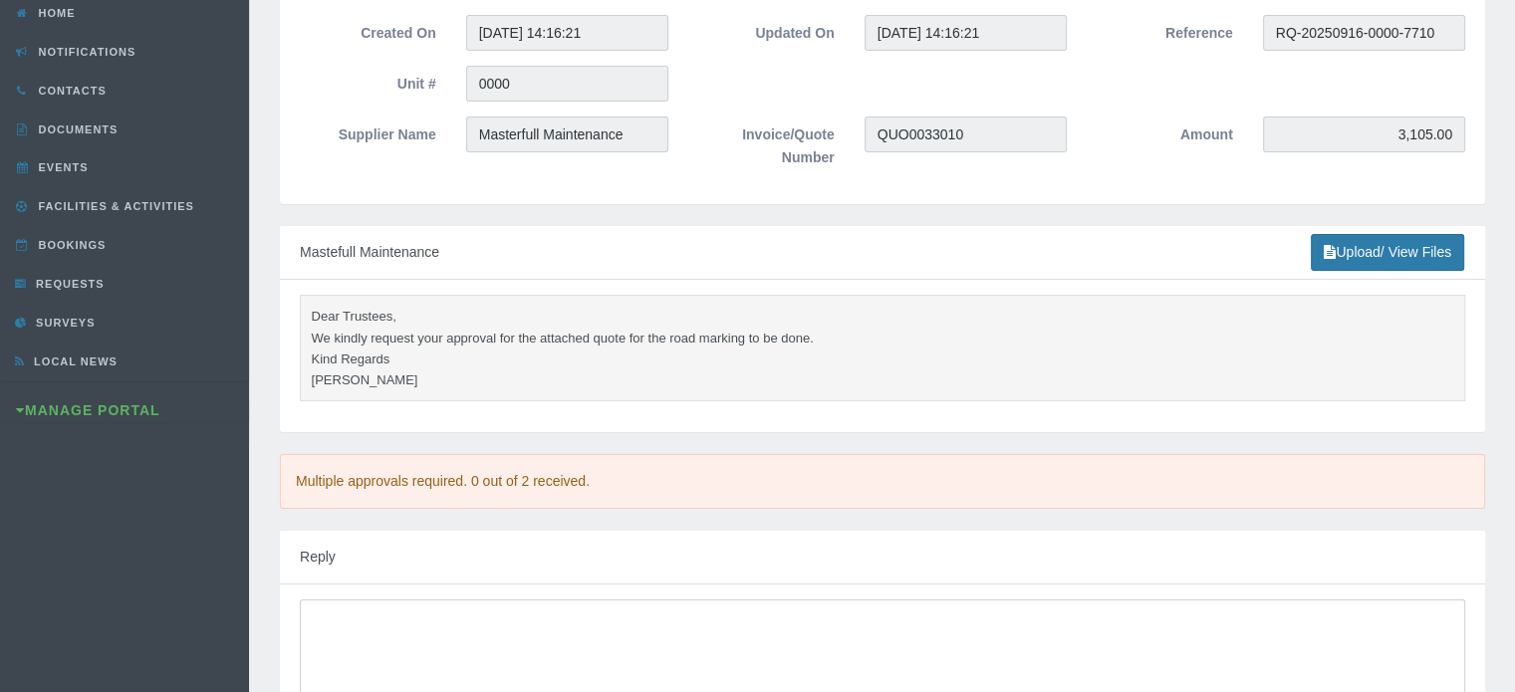
scroll to position [199, 0]
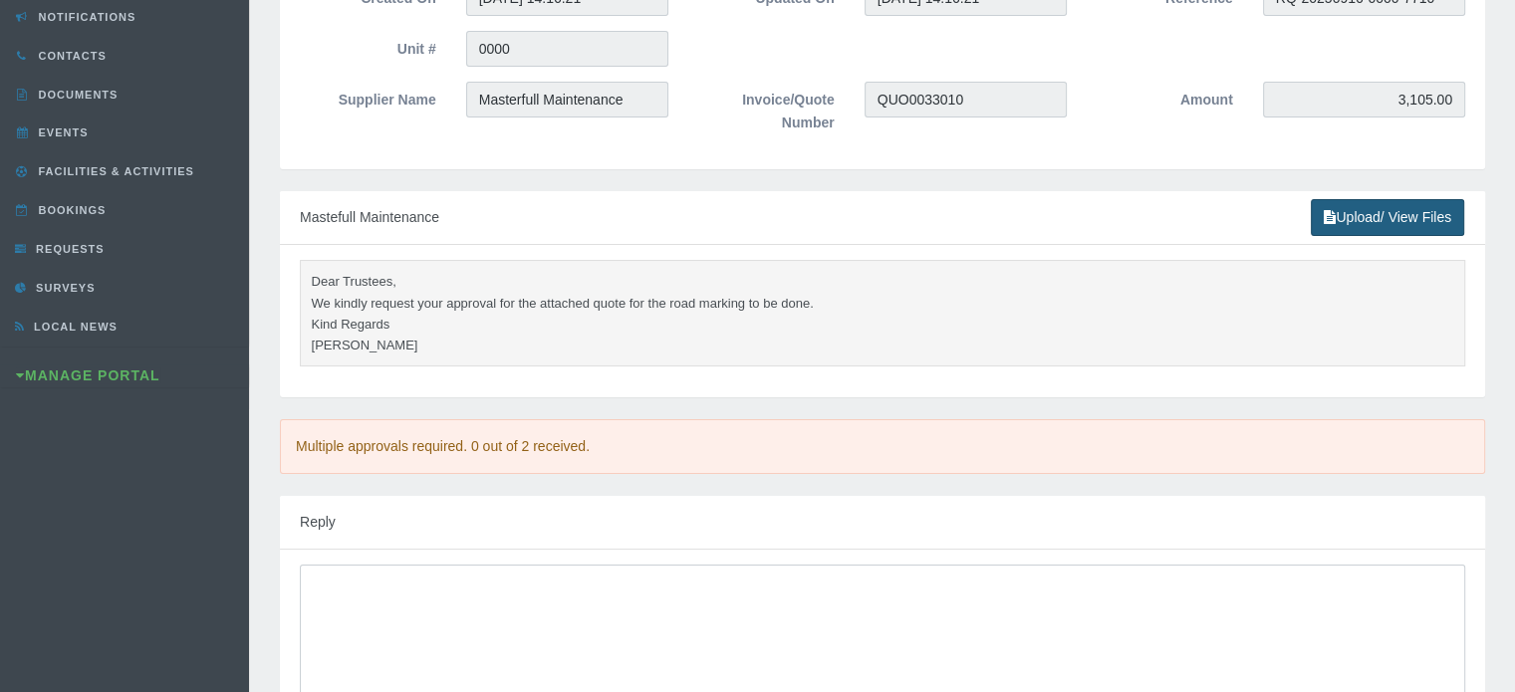
click at [1386, 220] on link "Upload/ View Files" at bounding box center [1387, 217] width 153 height 37
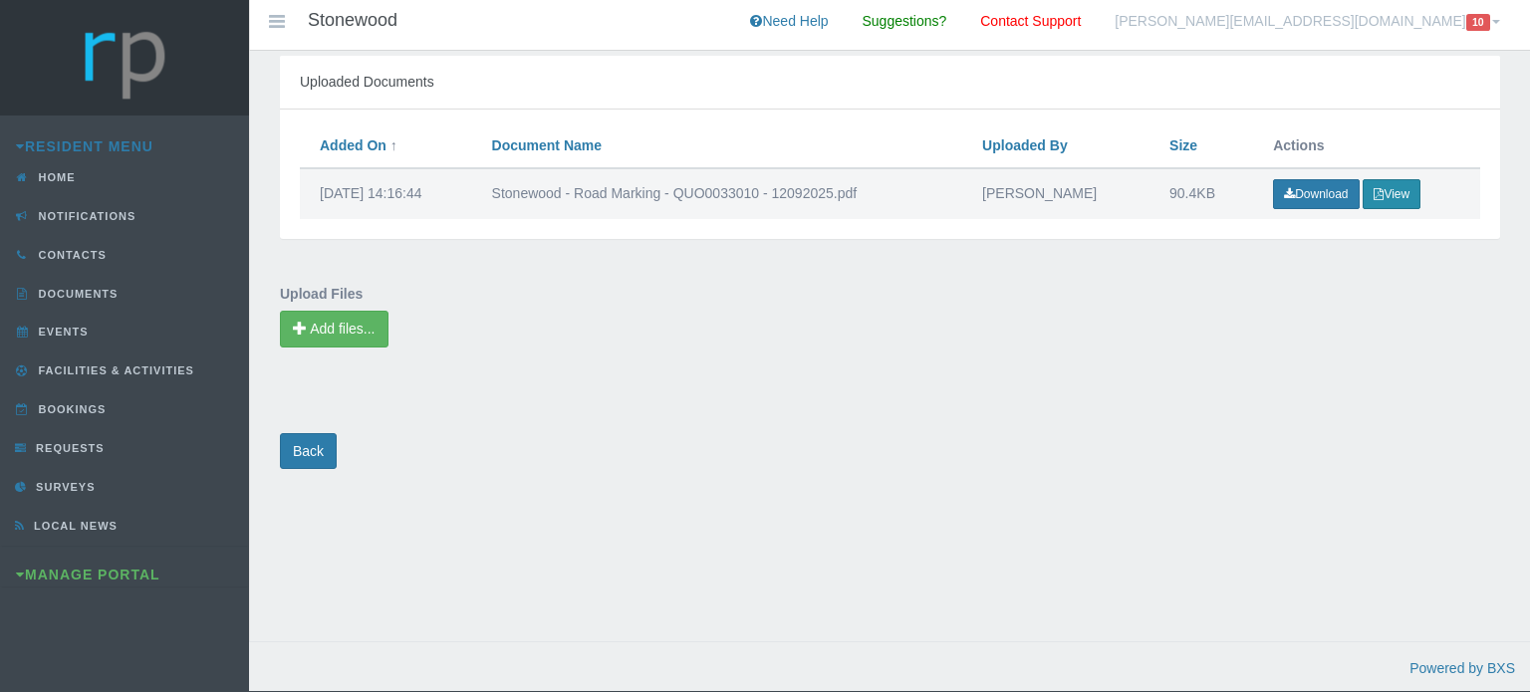
click at [1392, 194] on button "View" at bounding box center [1391, 194] width 58 height 30
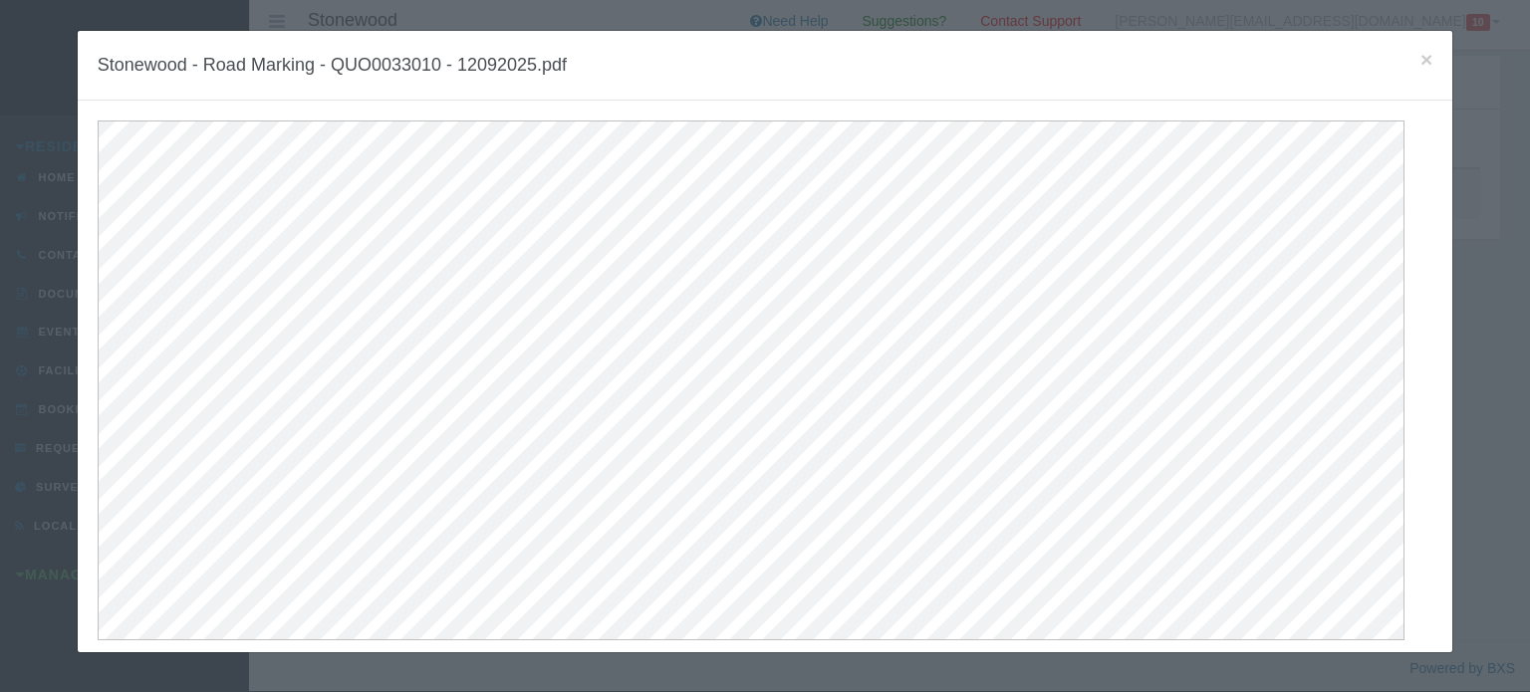
click at [1418, 58] on div "× Stonewood - Road Marking - QUO0033010 - 12092025.pdf" at bounding box center [765, 66] width 1374 height 70
click at [1420, 61] on span "×" at bounding box center [1426, 59] width 12 height 23
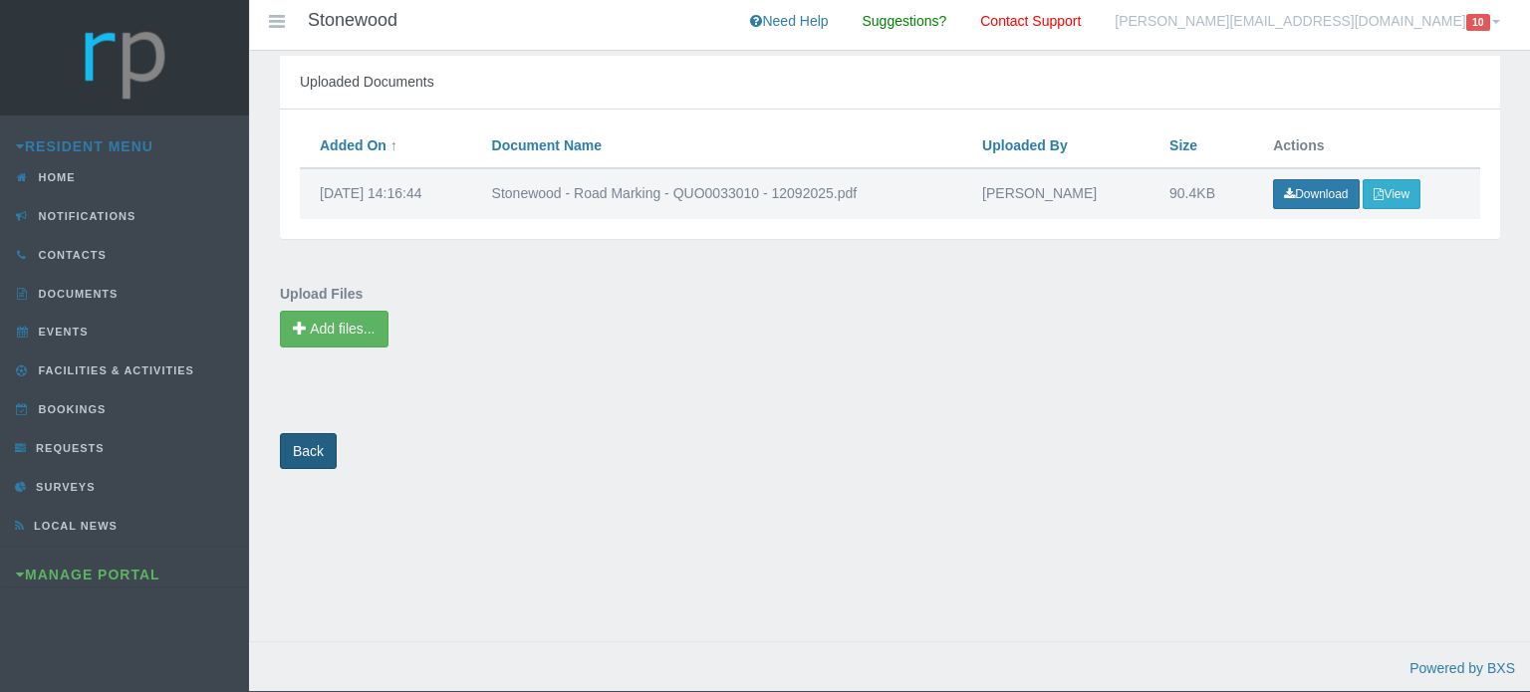
click at [304, 453] on link "Back" at bounding box center [308, 451] width 57 height 37
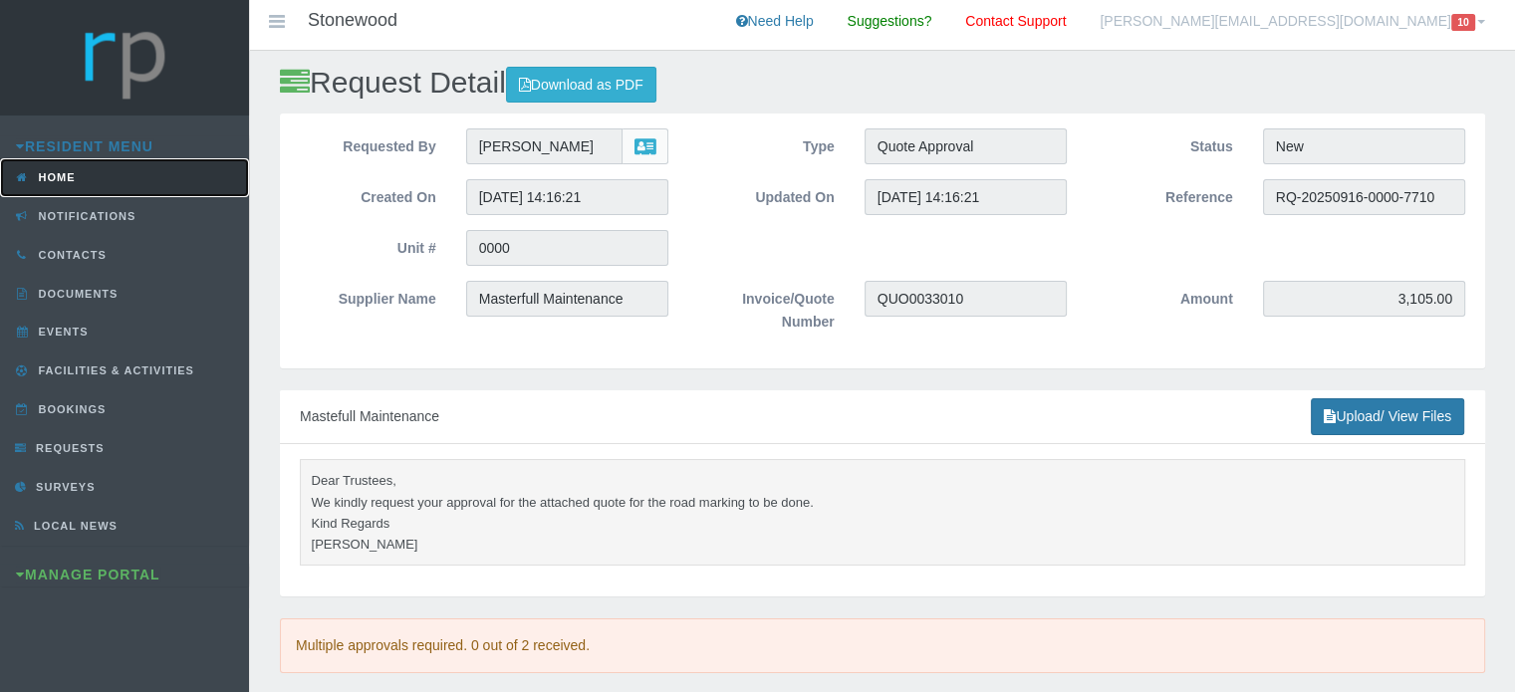
click at [84, 185] on link "Home" at bounding box center [124, 177] width 249 height 39
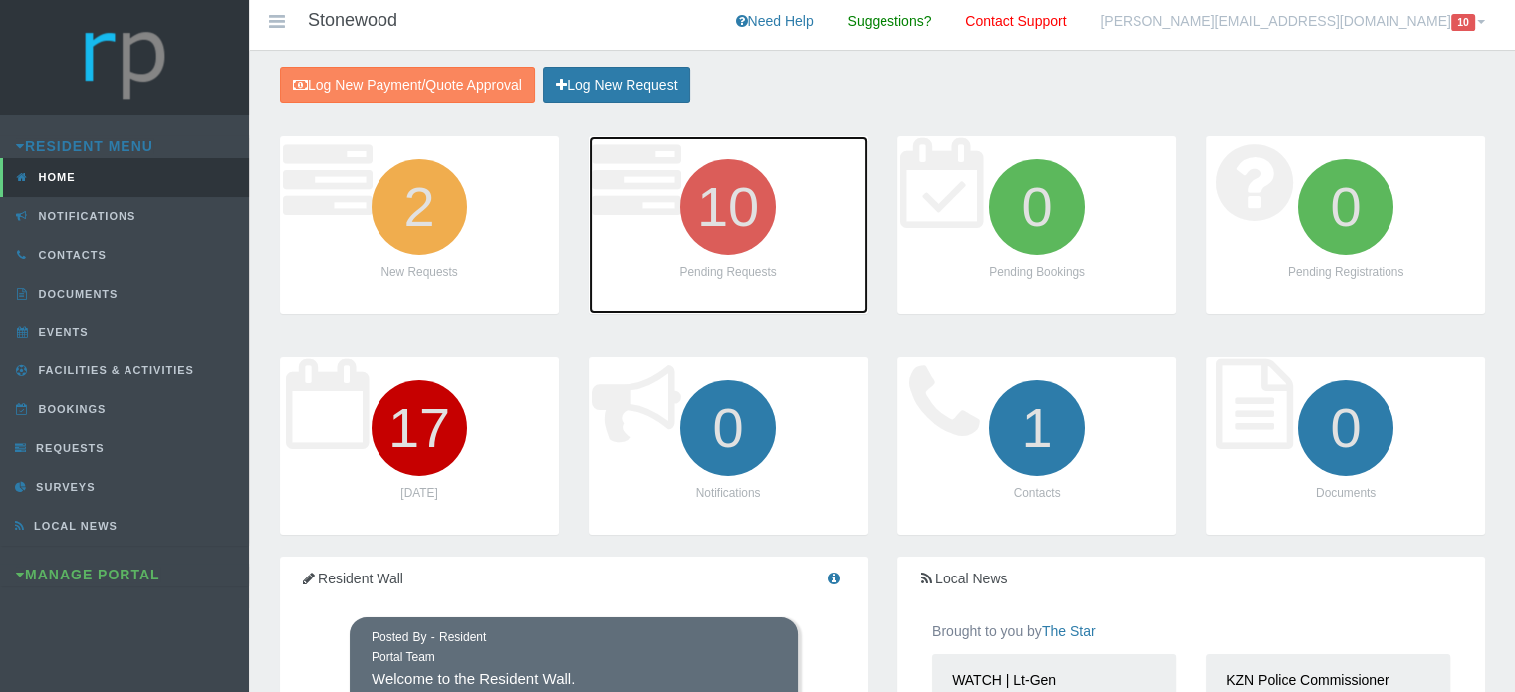
click at [755, 205] on icon "10" at bounding box center [728, 207] width 112 height 112
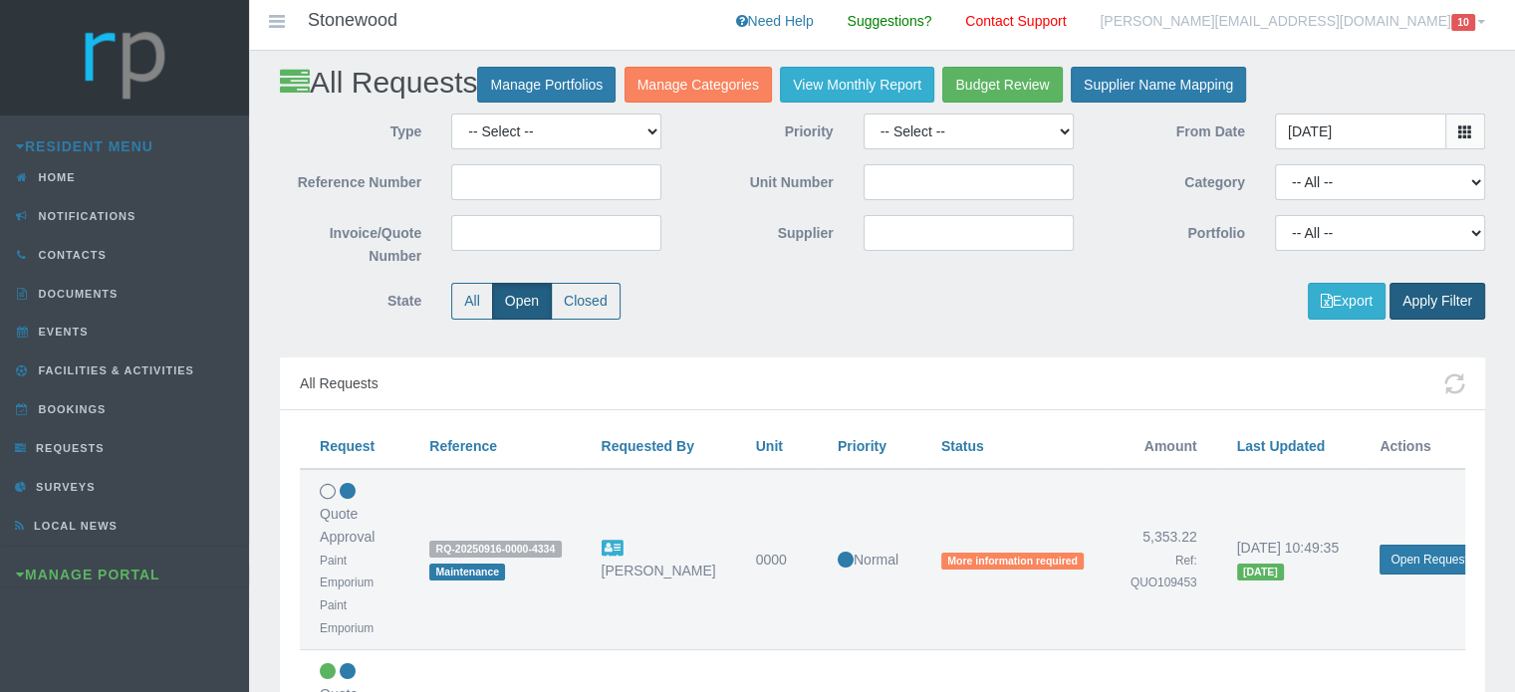
click at [1441, 304] on button "Apply Filter" at bounding box center [1437, 301] width 96 height 37
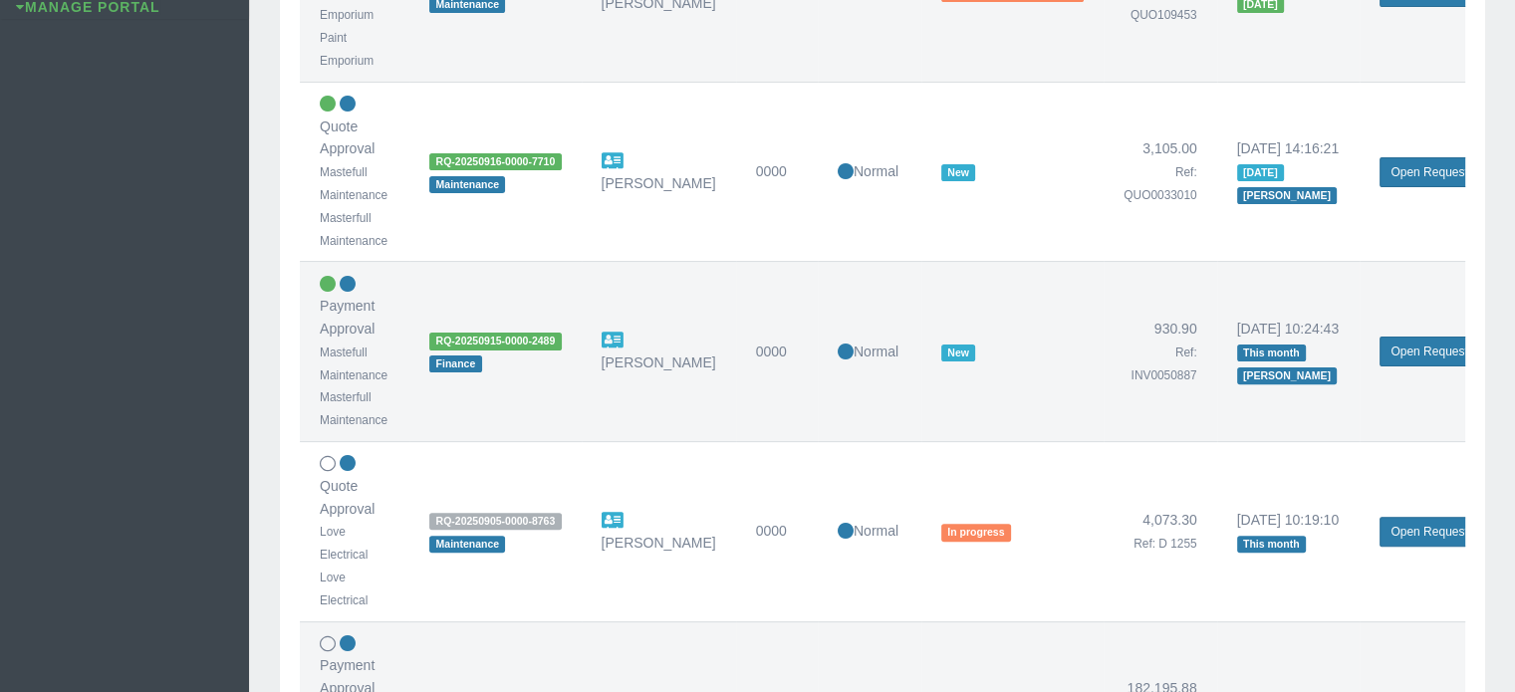
scroll to position [598, 0]
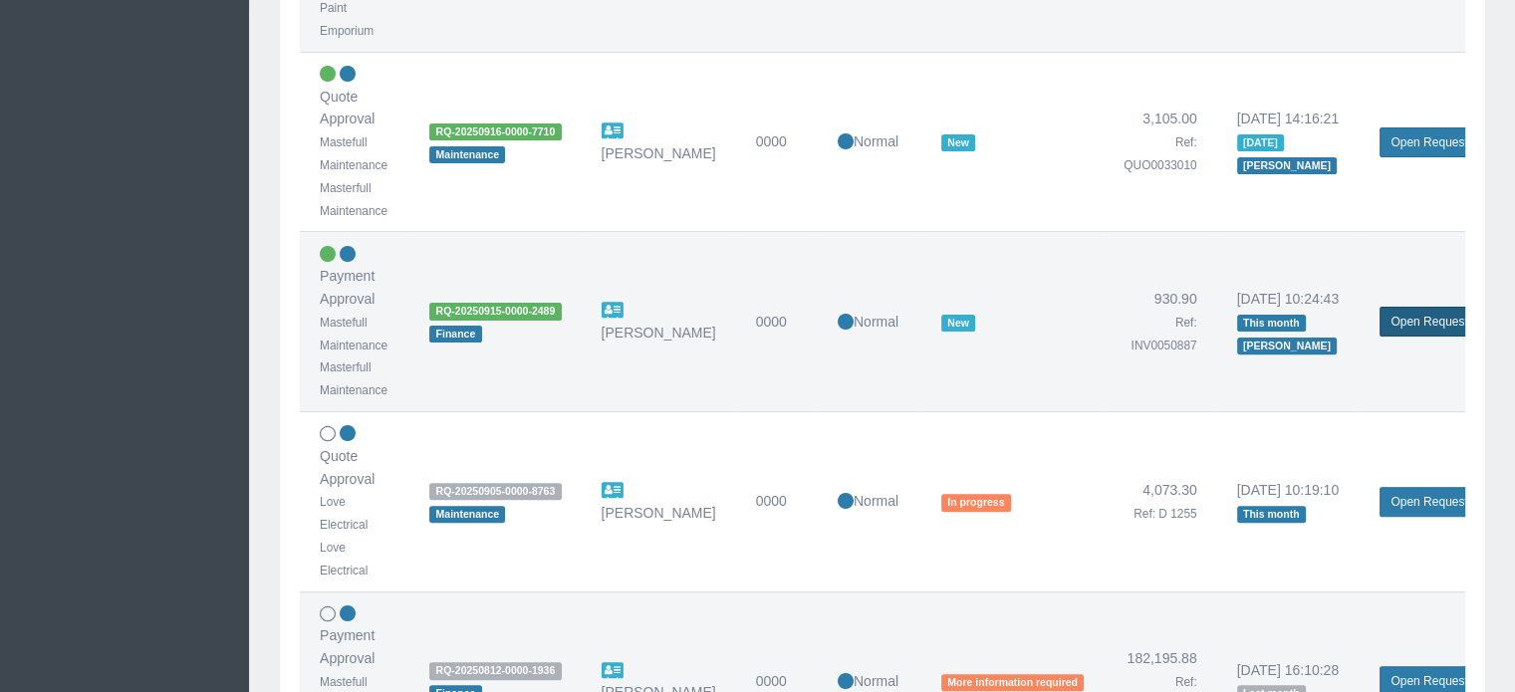
click at [1415, 318] on link "Open Request" at bounding box center [1428, 322] width 99 height 30
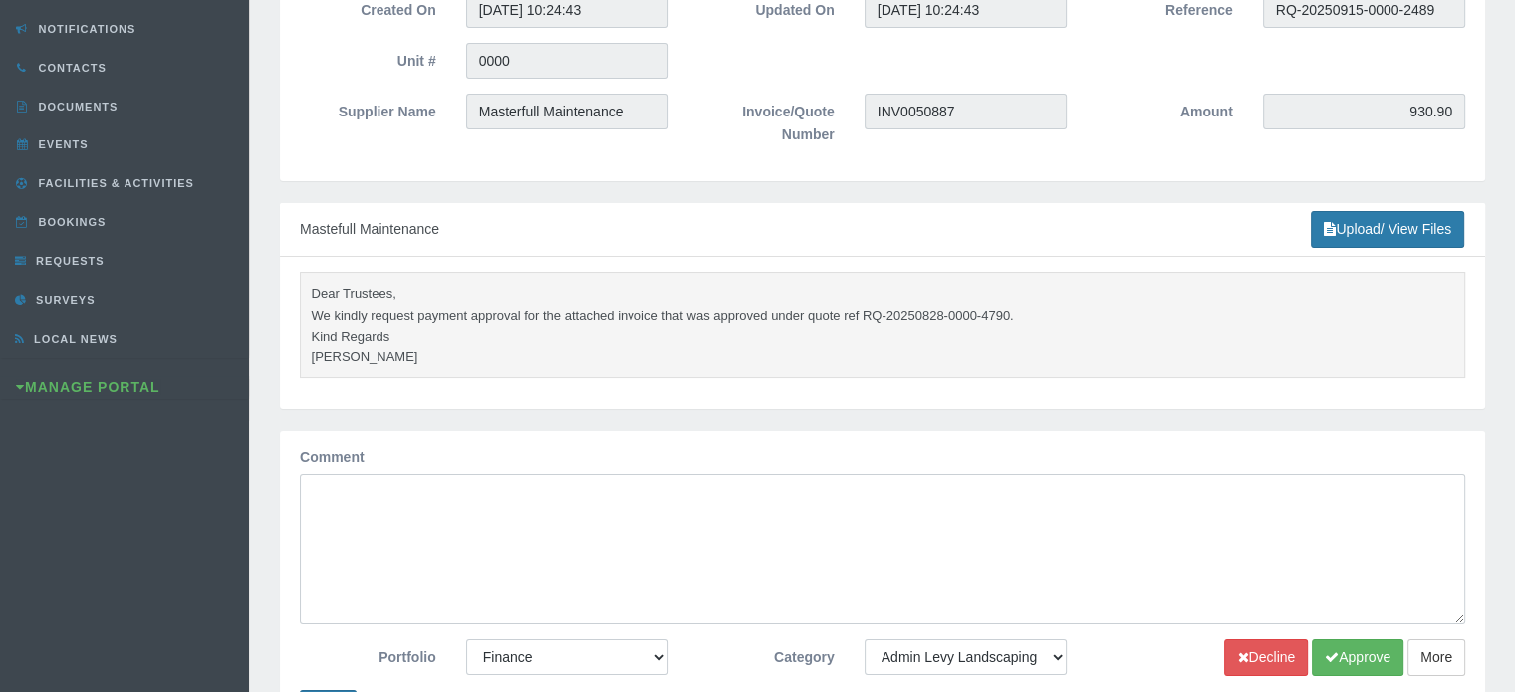
scroll to position [299, 0]
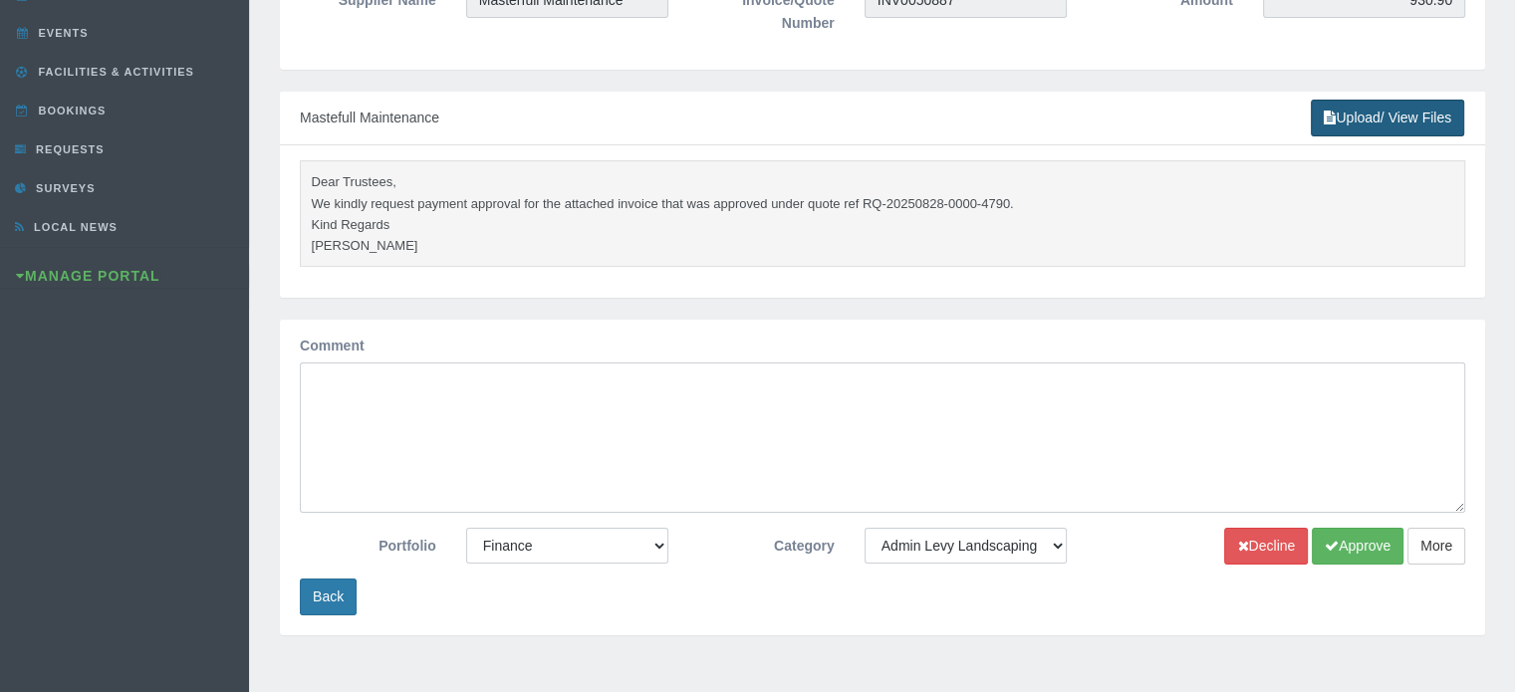
click at [1358, 121] on link "Upload/ View Files" at bounding box center [1387, 118] width 153 height 37
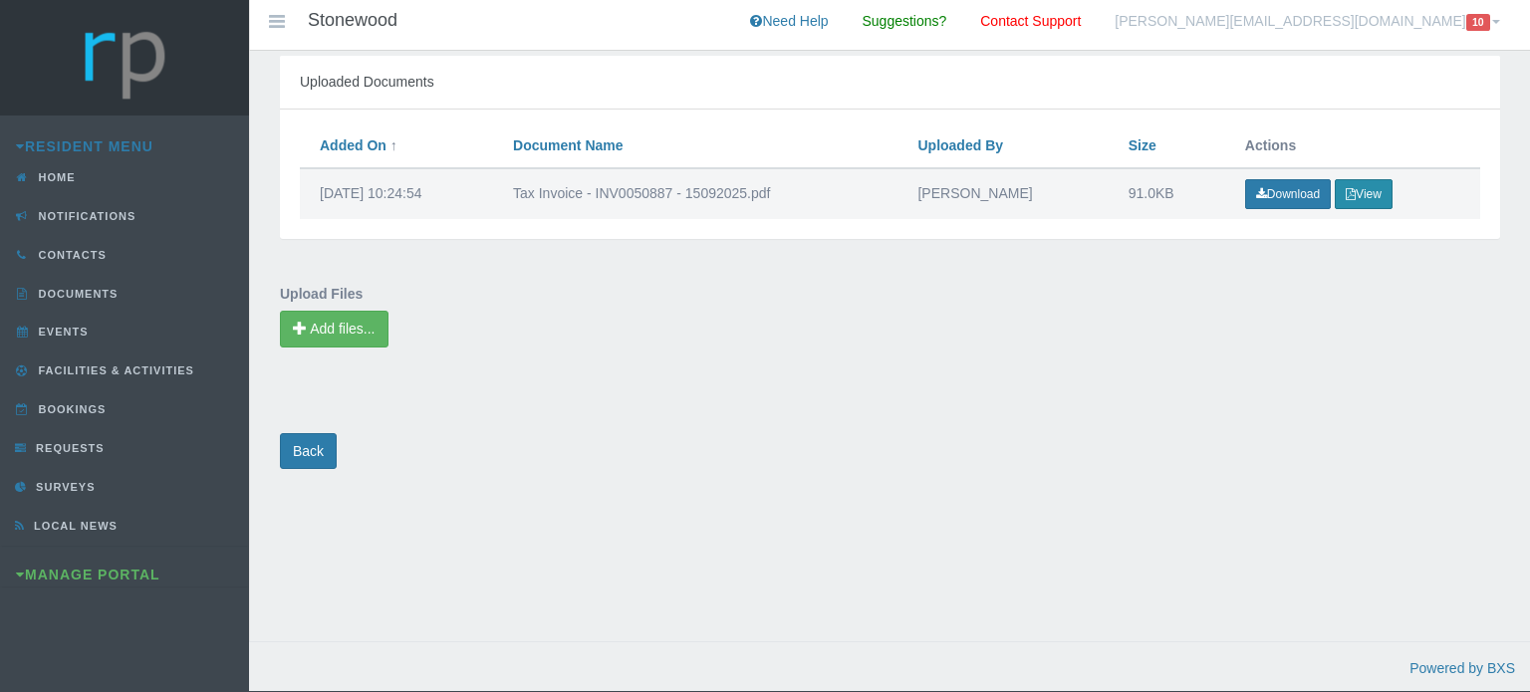
click at [1371, 185] on button "View" at bounding box center [1364, 194] width 58 height 30
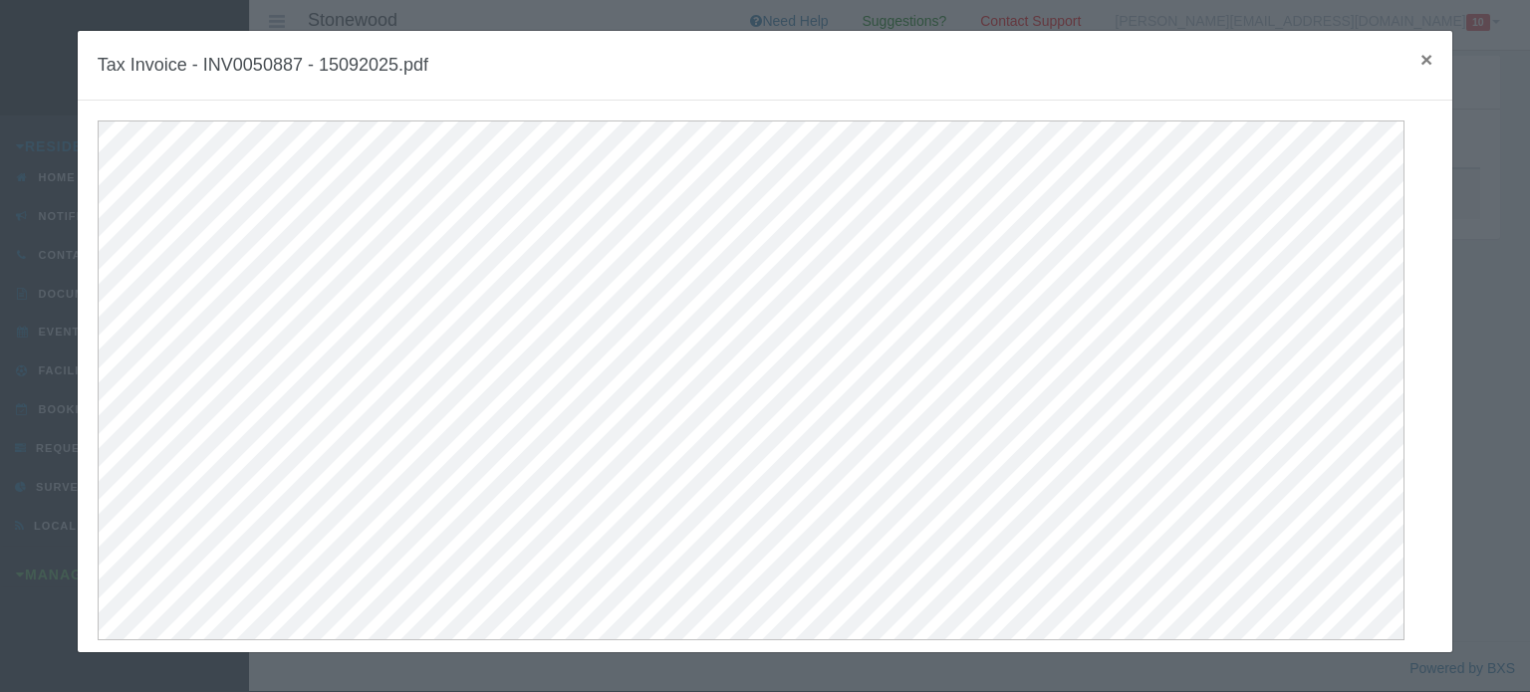
click at [1420, 65] on span "×" at bounding box center [1426, 59] width 12 height 23
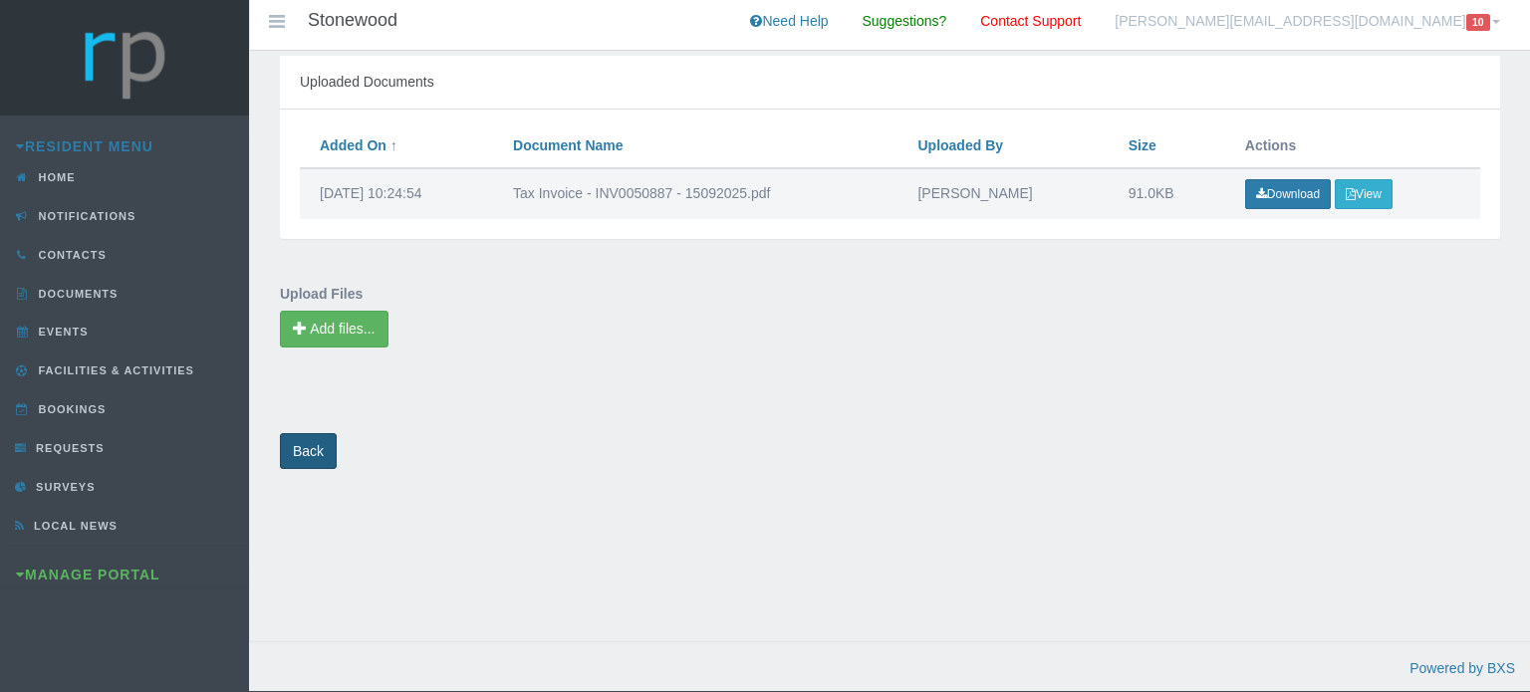
click at [311, 460] on link "Back" at bounding box center [308, 451] width 57 height 37
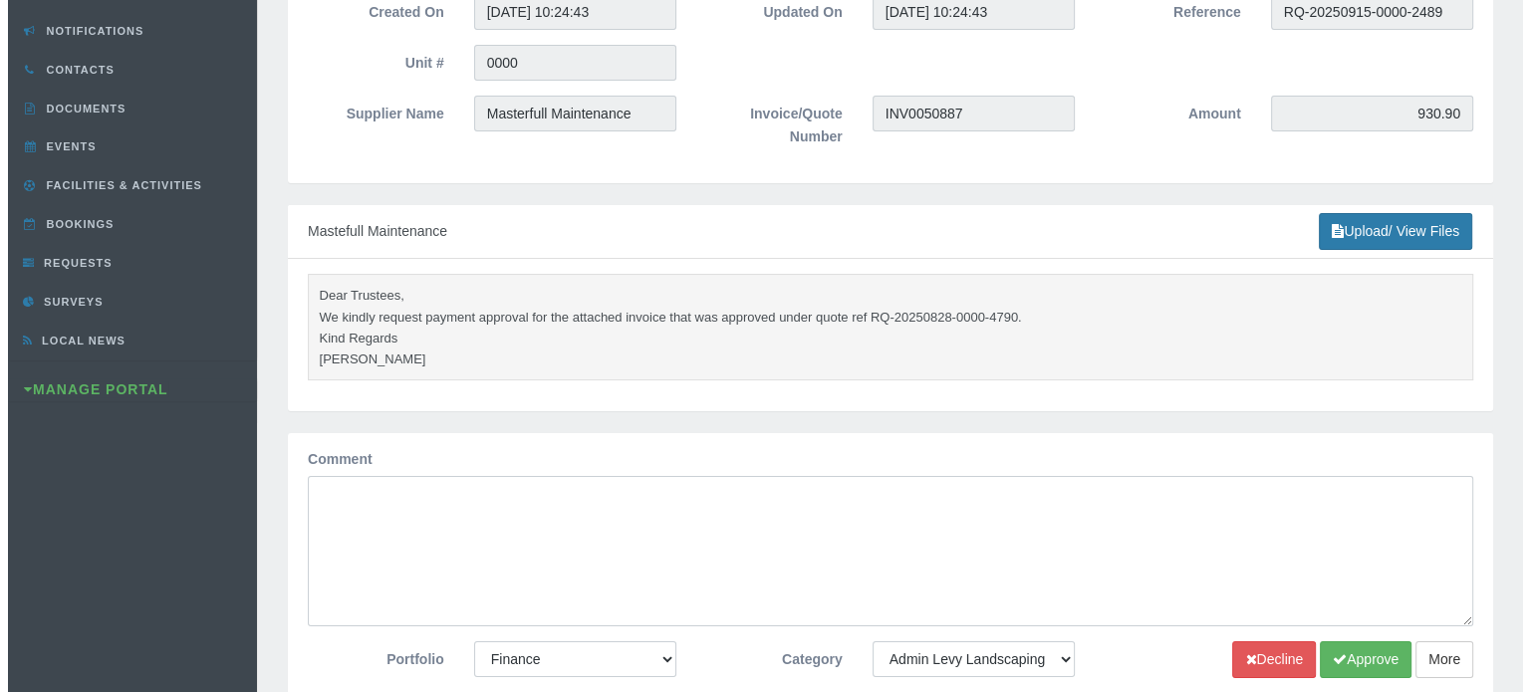
scroll to position [199, 0]
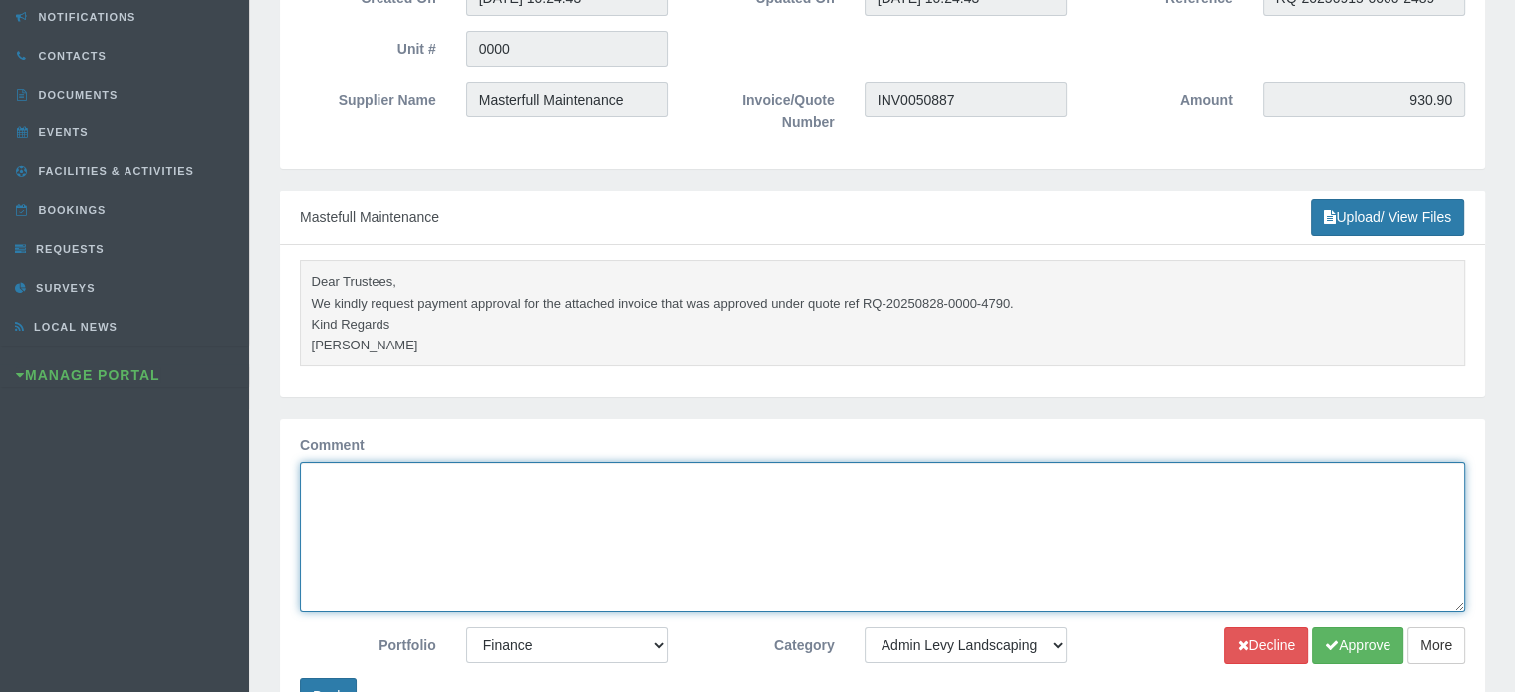
click at [392, 481] on textarea "Comment" at bounding box center [882, 537] width 1165 height 150
type textarea "Approved"
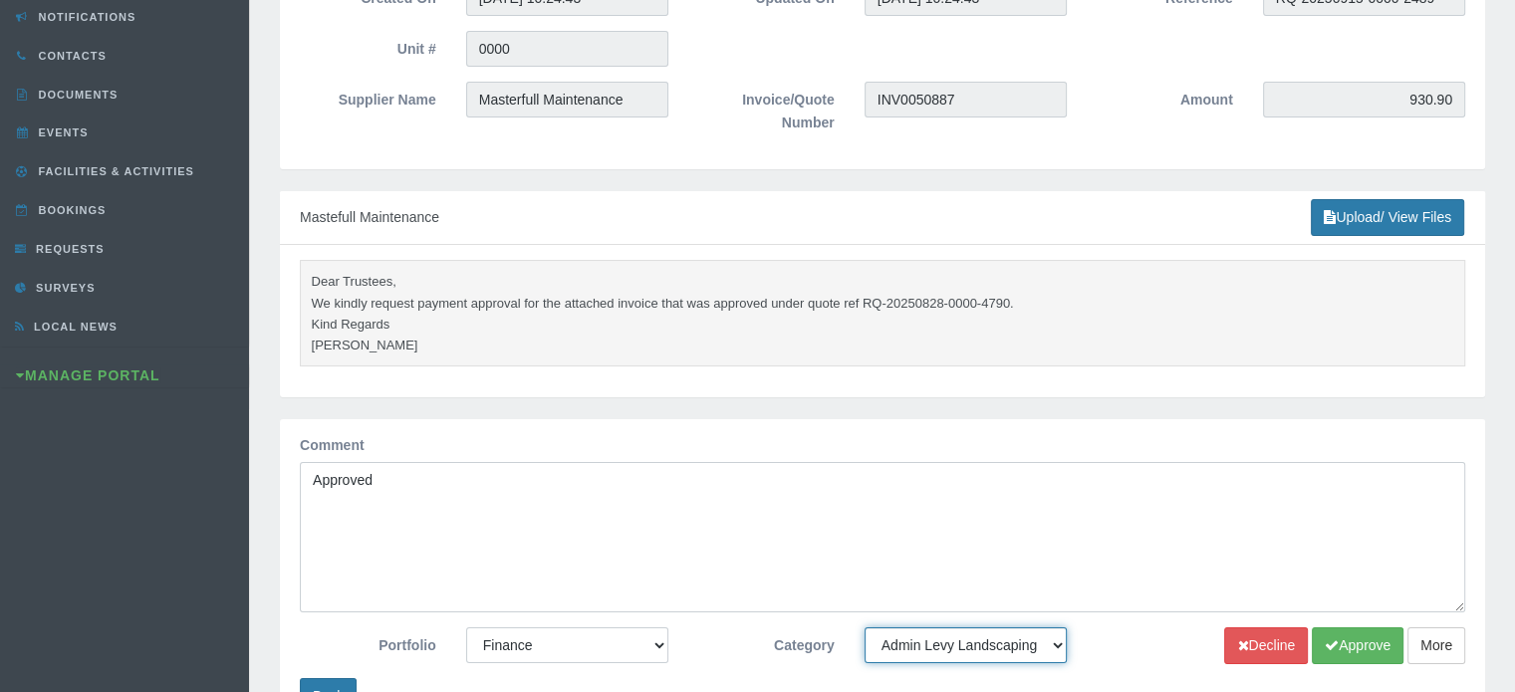
click at [902, 644] on select "-- None -- 10 YMP - Borehole 10 YMP - Fire Equipment 10 YMP - Garden upgrades 1…" at bounding box center [965, 645] width 202 height 36
select select "47cba19c-23cf-45a9-a25d-f98a2e8b02b4"
click at [864, 627] on select "-- None -- 10 YMP - Borehole 10 YMP - Fire Equipment 10 YMP - Garden upgrades 1…" at bounding box center [965, 645] width 202 height 36
click at [1339, 646] on button "Approve" at bounding box center [1358, 645] width 92 height 37
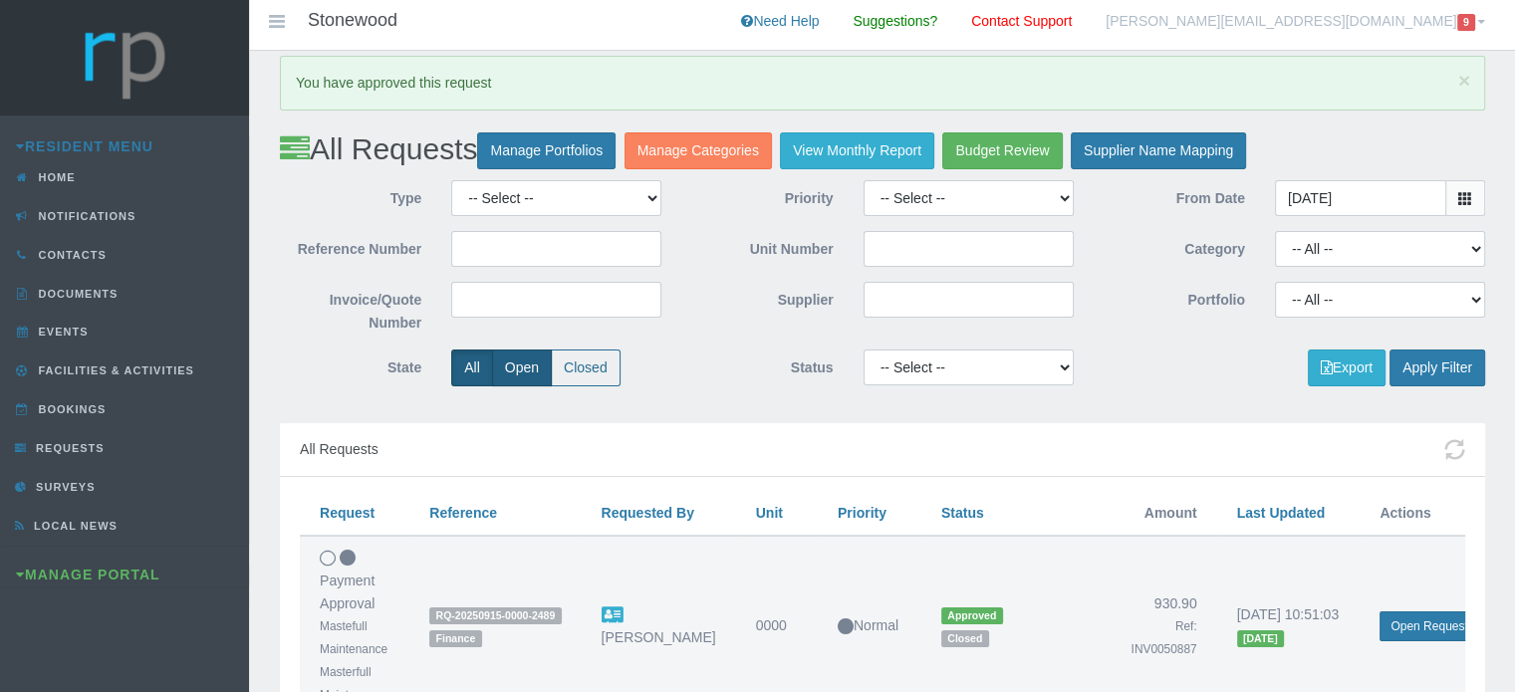
click at [512, 373] on label "Open" at bounding box center [522, 368] width 60 height 37
radio input "true"
click at [1437, 359] on button "Apply Filter" at bounding box center [1437, 368] width 96 height 37
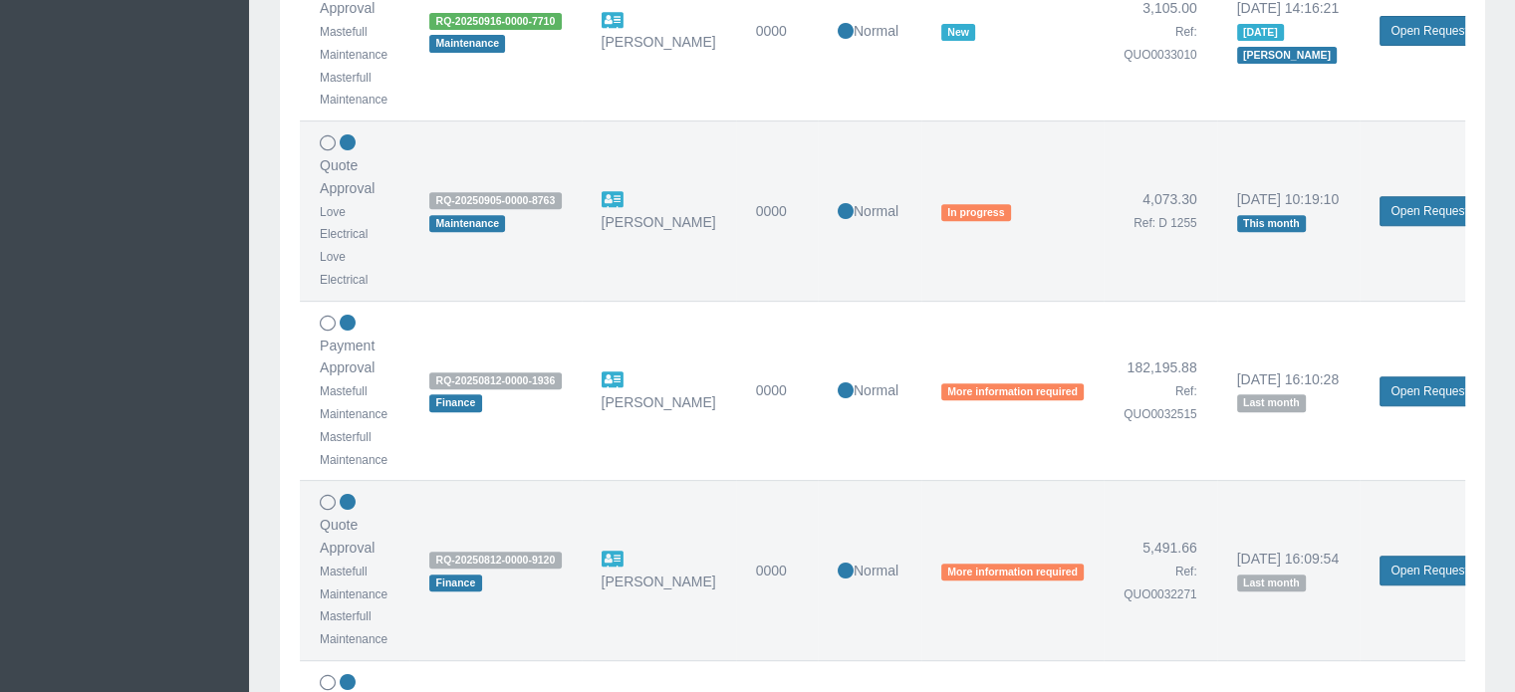
scroll to position [797, 0]
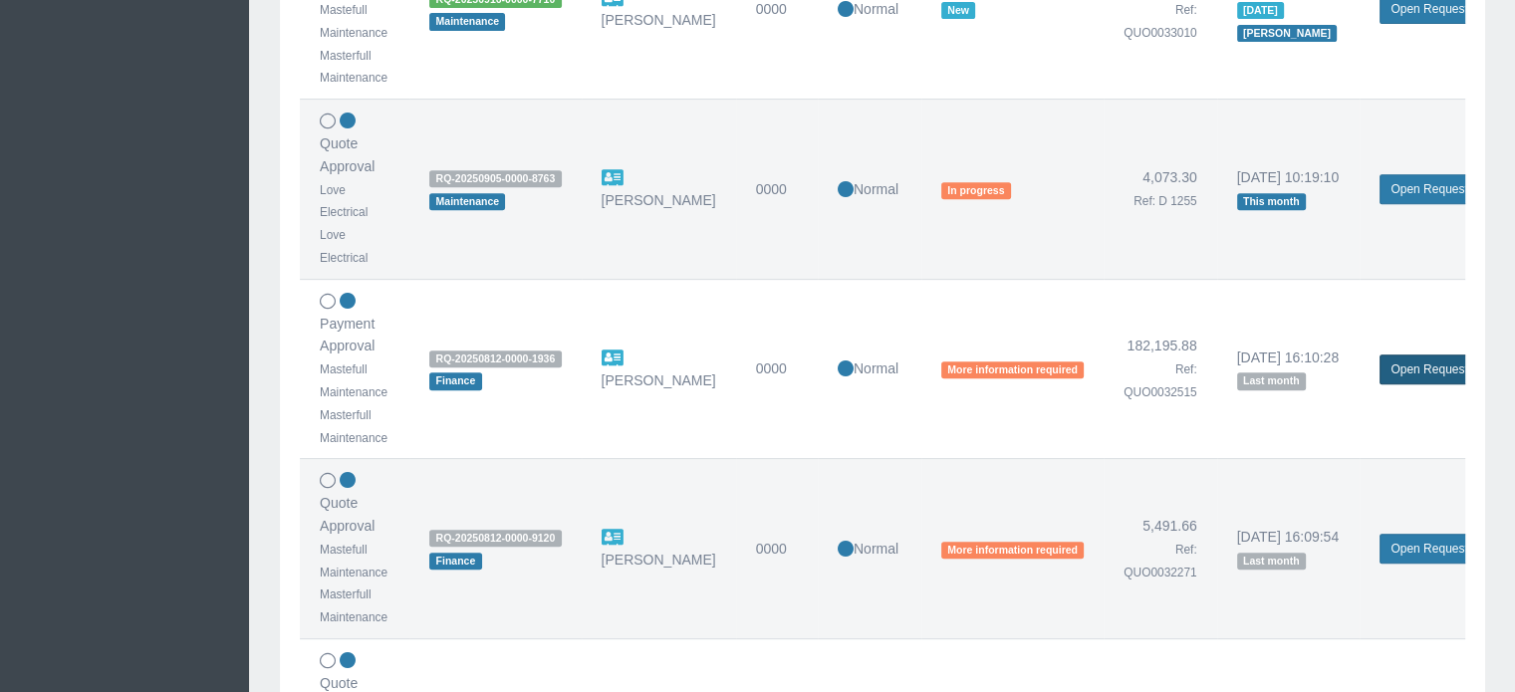
click at [1412, 368] on link "Open Request" at bounding box center [1428, 370] width 99 height 30
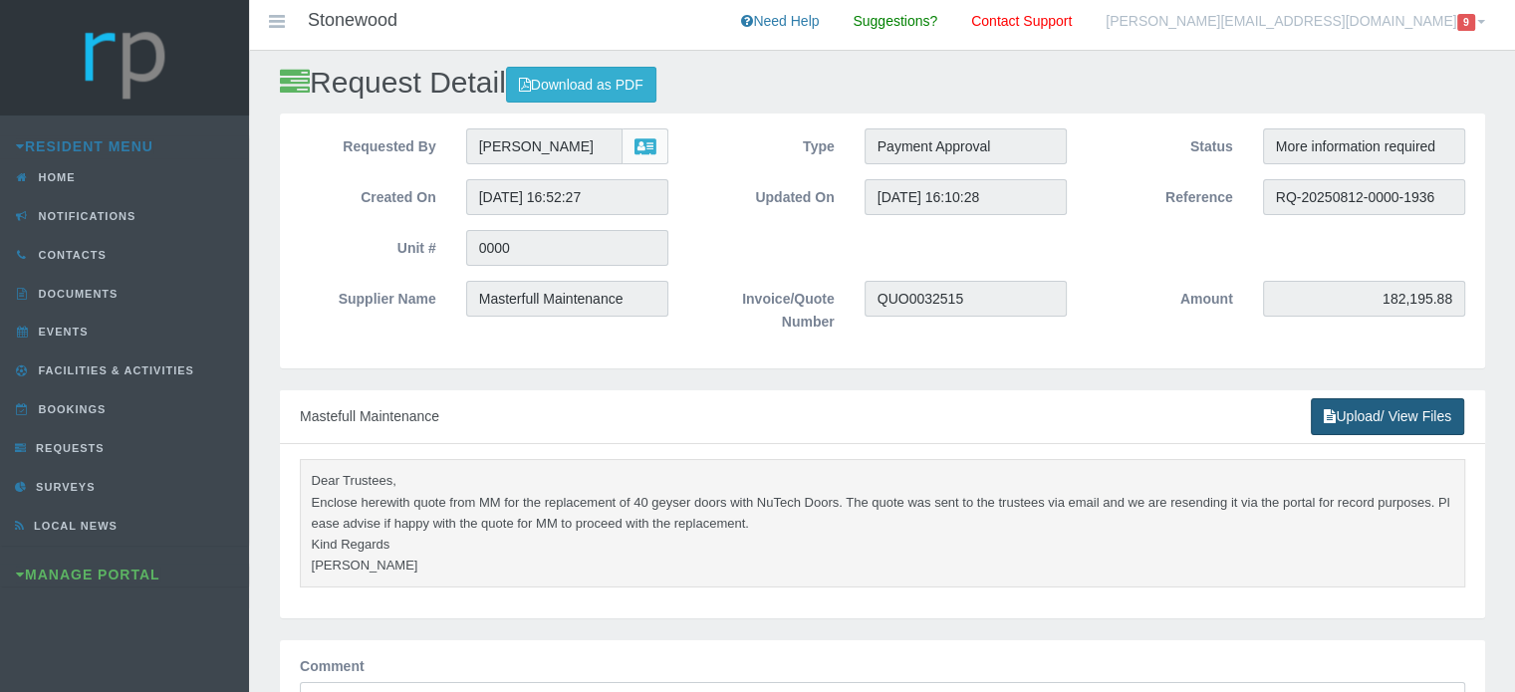
click at [1374, 421] on link "Upload/ View Files" at bounding box center [1387, 416] width 153 height 37
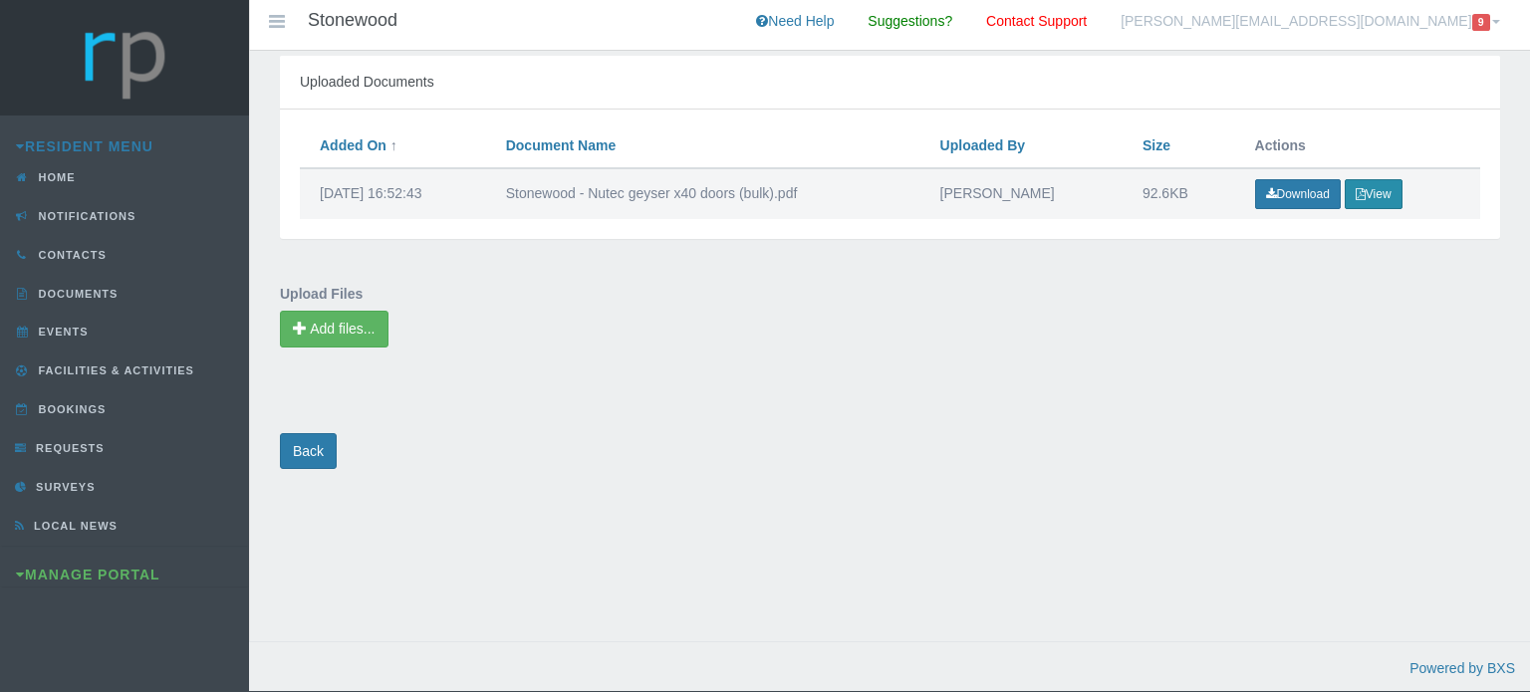
click at [1379, 185] on button "View" at bounding box center [1374, 194] width 58 height 30
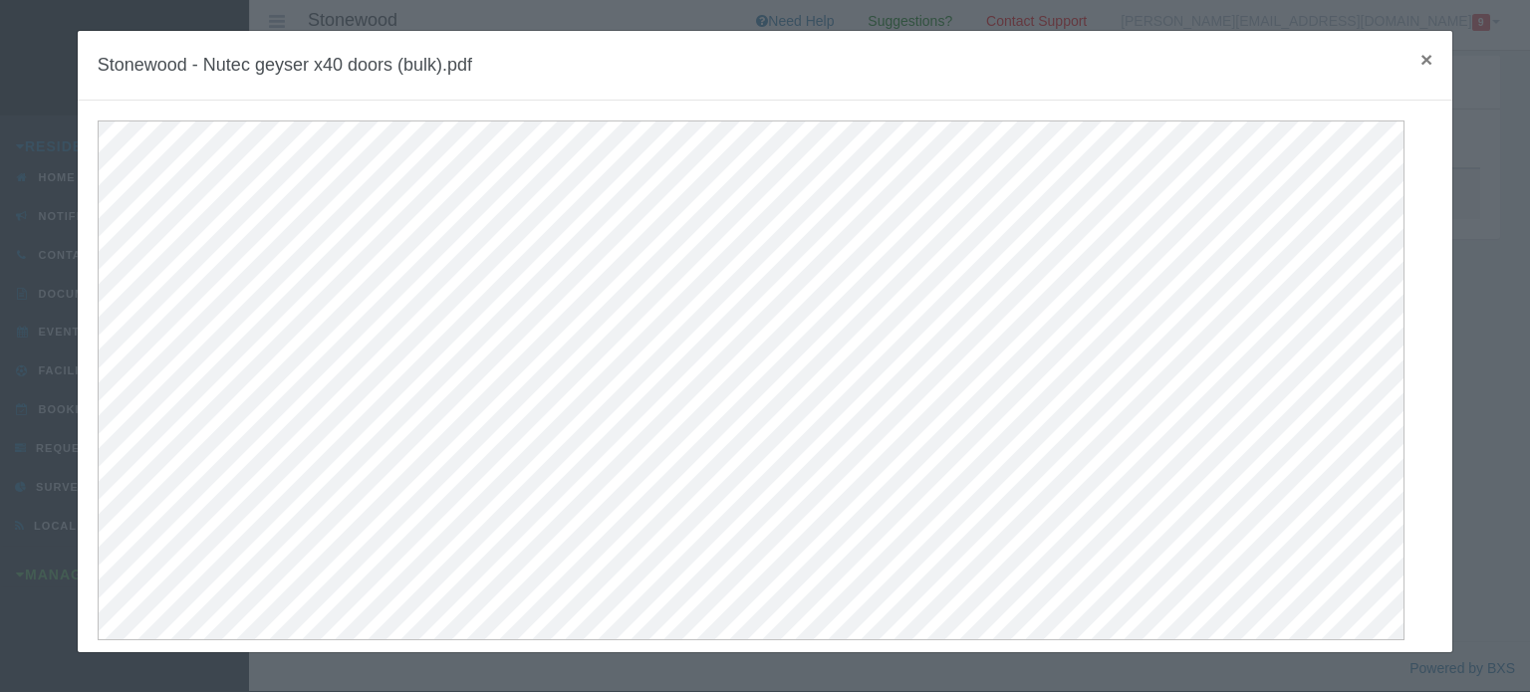
click at [1420, 61] on span "×" at bounding box center [1426, 59] width 12 height 23
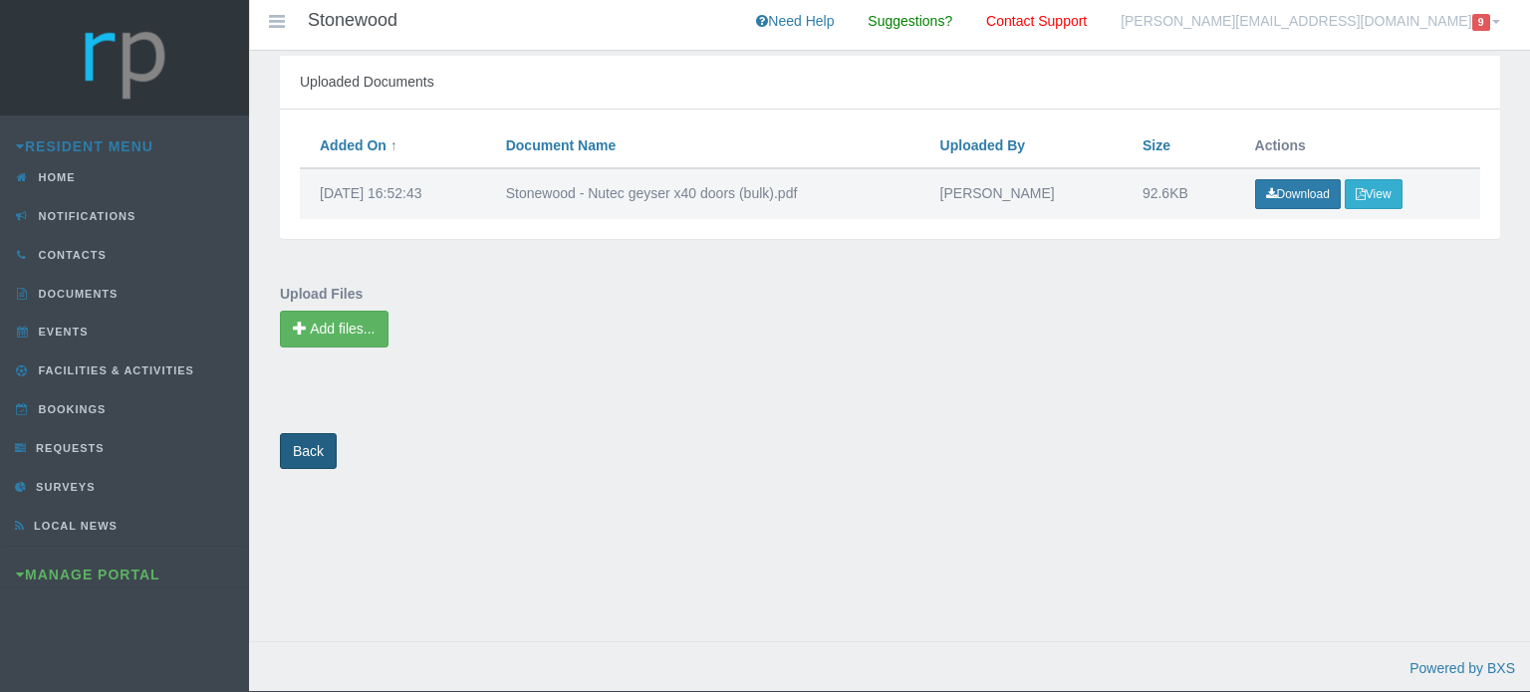
click at [313, 449] on link "Back" at bounding box center [308, 451] width 57 height 37
click at [865, 661] on div "Powered by BXS" at bounding box center [889, 668] width 1281 height 23
drag, startPoint x: 1115, startPoint y: 674, endPoint x: 546, endPoint y: 490, distance: 598.7
click at [546, 490] on div "Uploaded Documents Request Files Added On Document Name Uploaded By Size Action…" at bounding box center [889, 366] width 1281 height 630
